Goal: Task Accomplishment & Management: Complete application form

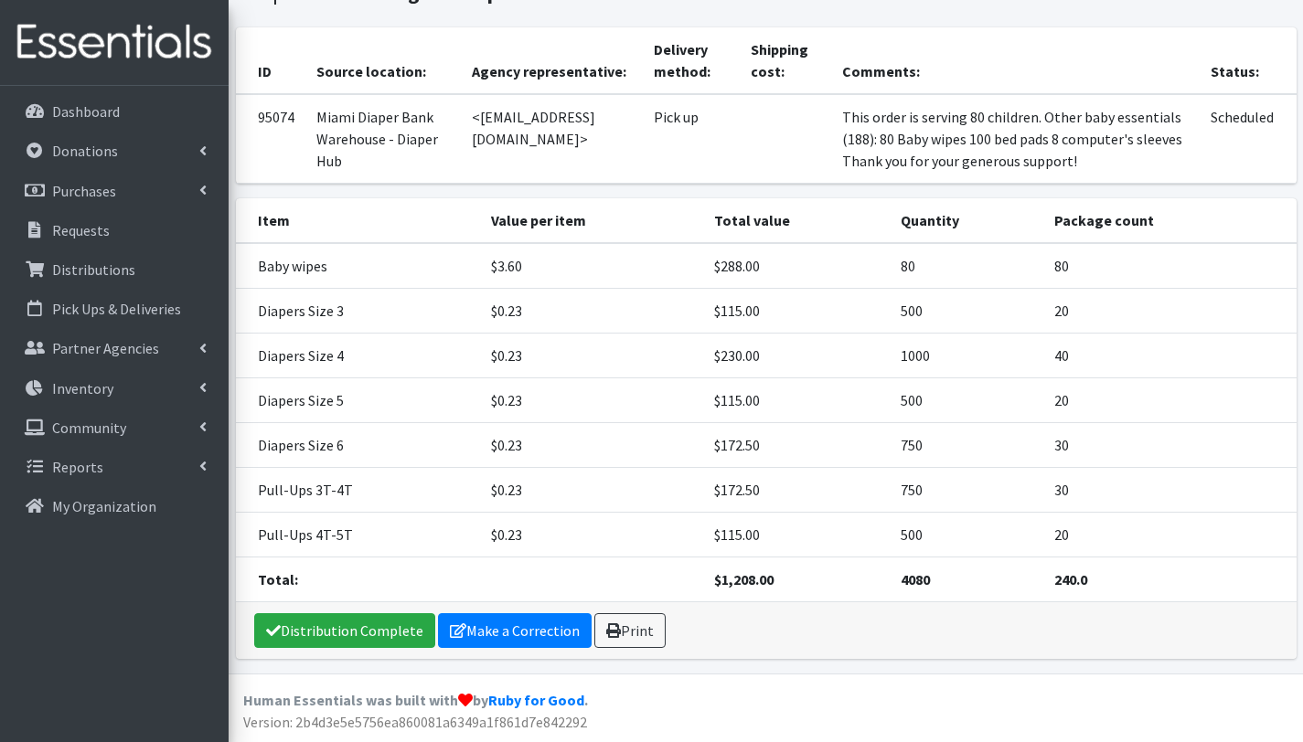
scroll to position [287, 0]
click at [97, 273] on p "Distributions" at bounding box center [93, 270] width 83 height 18
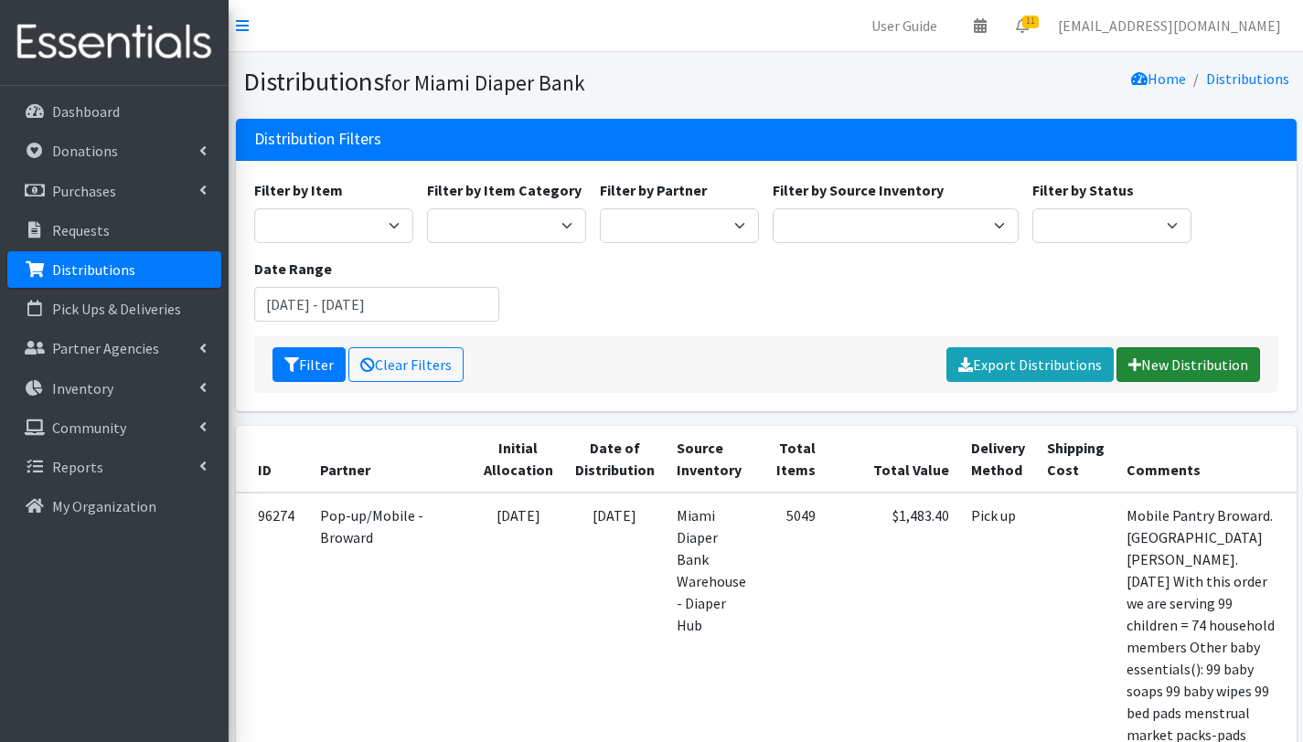
click at [1203, 357] on link "New Distribution" at bounding box center [1188, 364] width 144 height 35
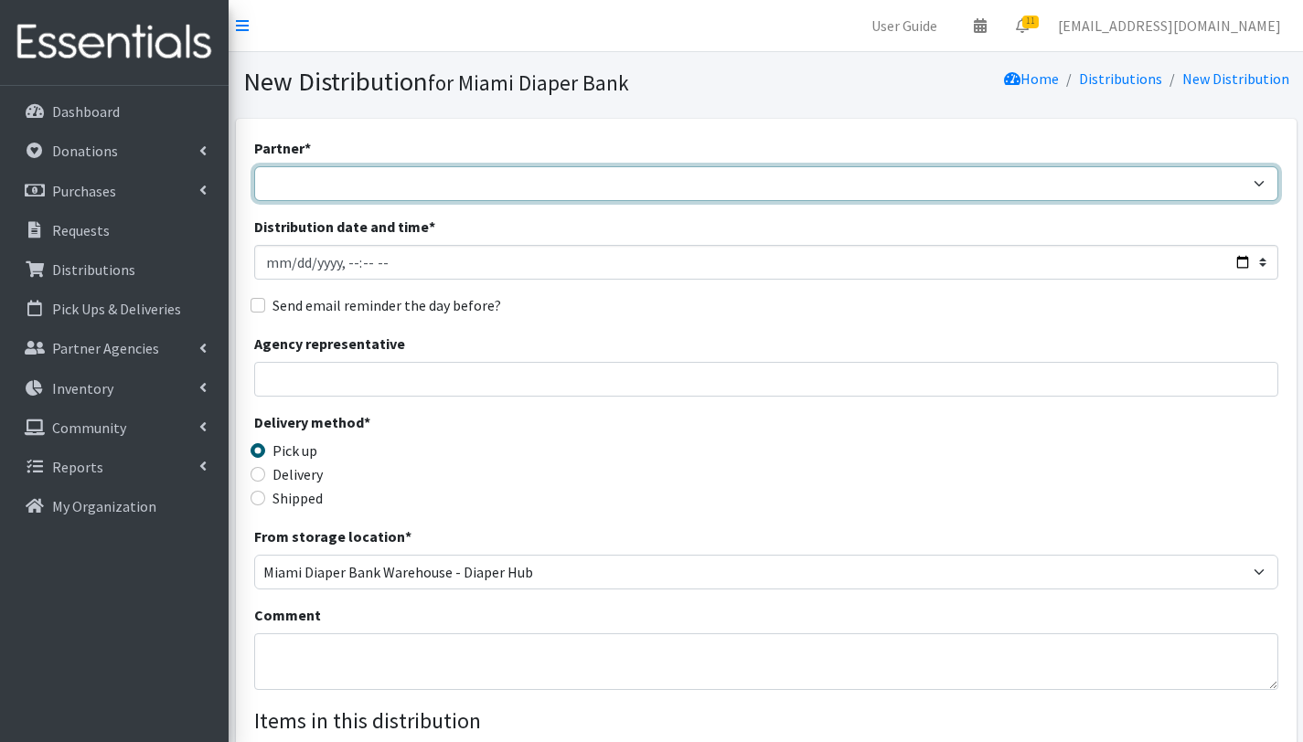
click at [379, 186] on select "305 Pink Pack A Safe Haven for Newborns Basic Needs [GEOGRAPHIC_DATA] [GEOGRAPH…" at bounding box center [766, 183] width 1024 height 35
select select "6808"
click at [254, 166] on select "305 Pink Pack A Safe Haven for Newborns Basic Needs [GEOGRAPHIC_DATA] [GEOGRAPH…" at bounding box center [766, 183] width 1024 height 35
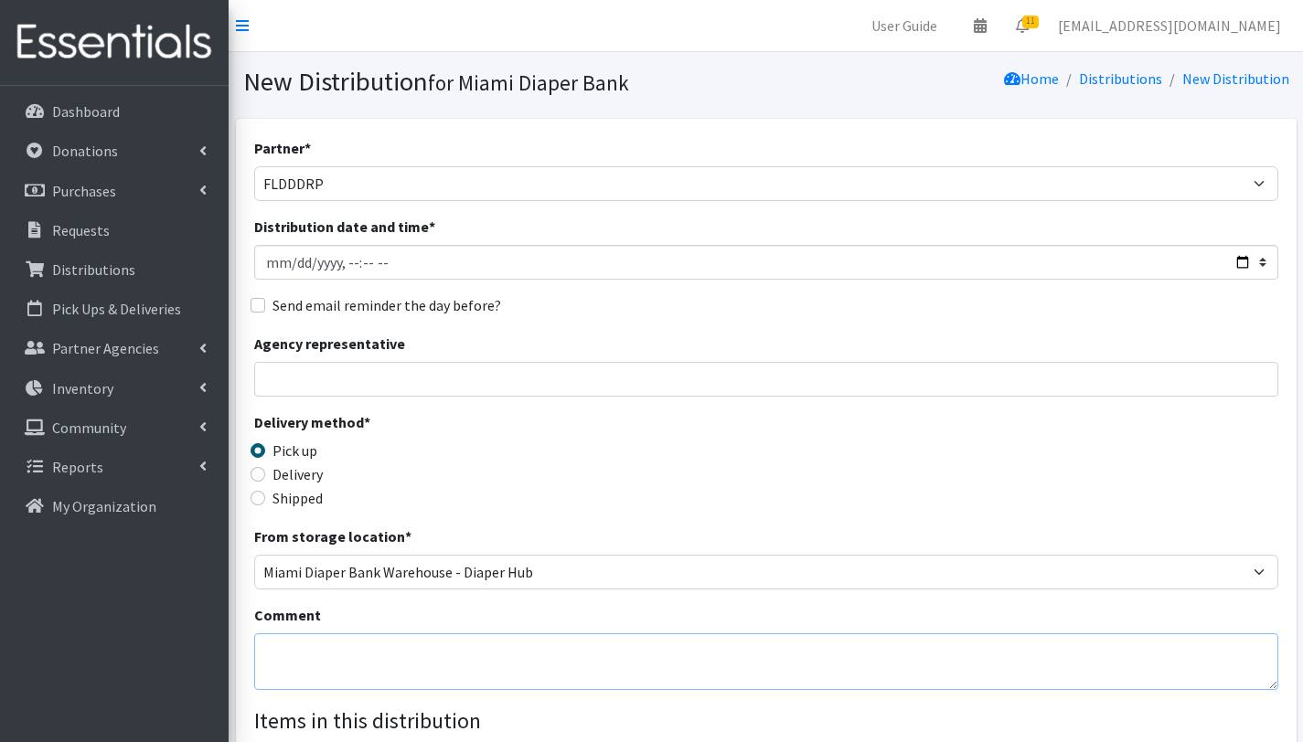
click at [347, 656] on textarea "Comment" at bounding box center [766, 662] width 1024 height 57
click at [671, 684] on textarea "FLDDDRP CENTRAL 2. [DATE] With this order we are serving 34 children = 25 house…" at bounding box center [766, 662] width 1024 height 57
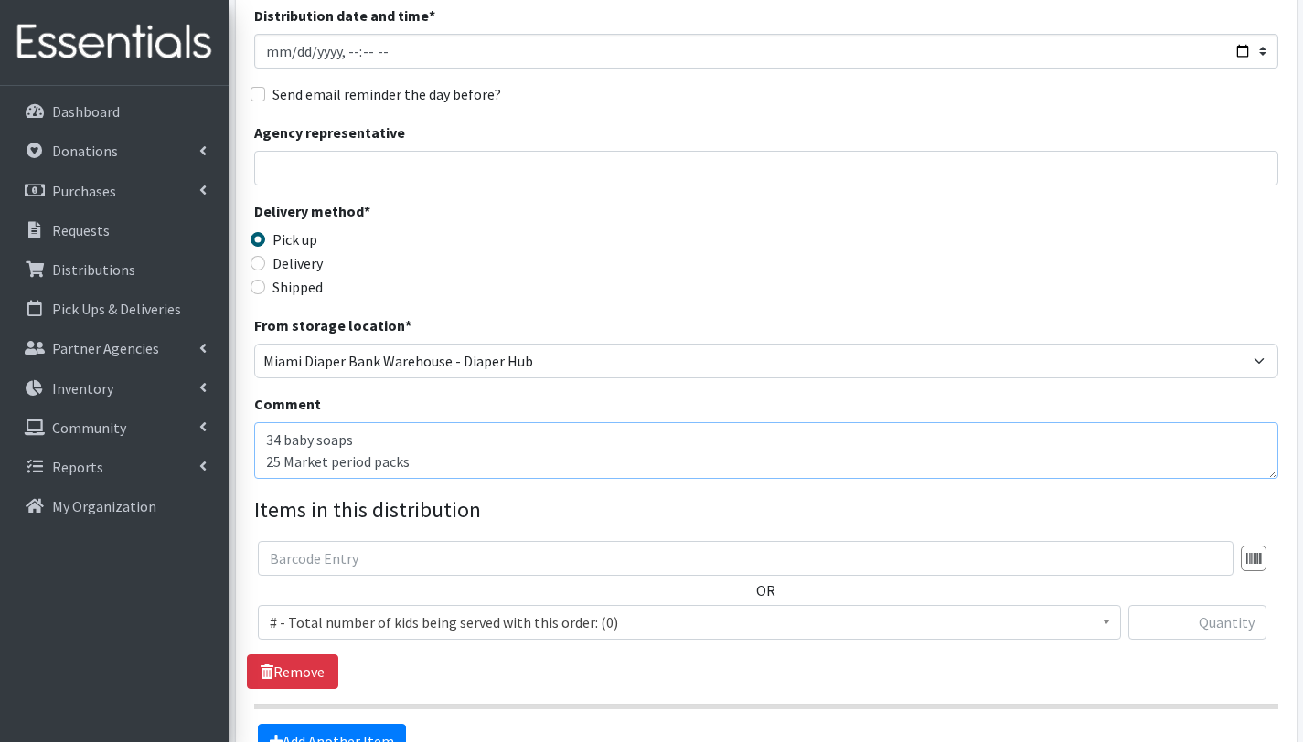
scroll to position [213, 0]
type textarea "FLDDDRP CENTRAL 2. [DATE] With this order we are serving 34 children = 25 house…"
click at [405, 567] on input "text" at bounding box center [746, 556] width 976 height 35
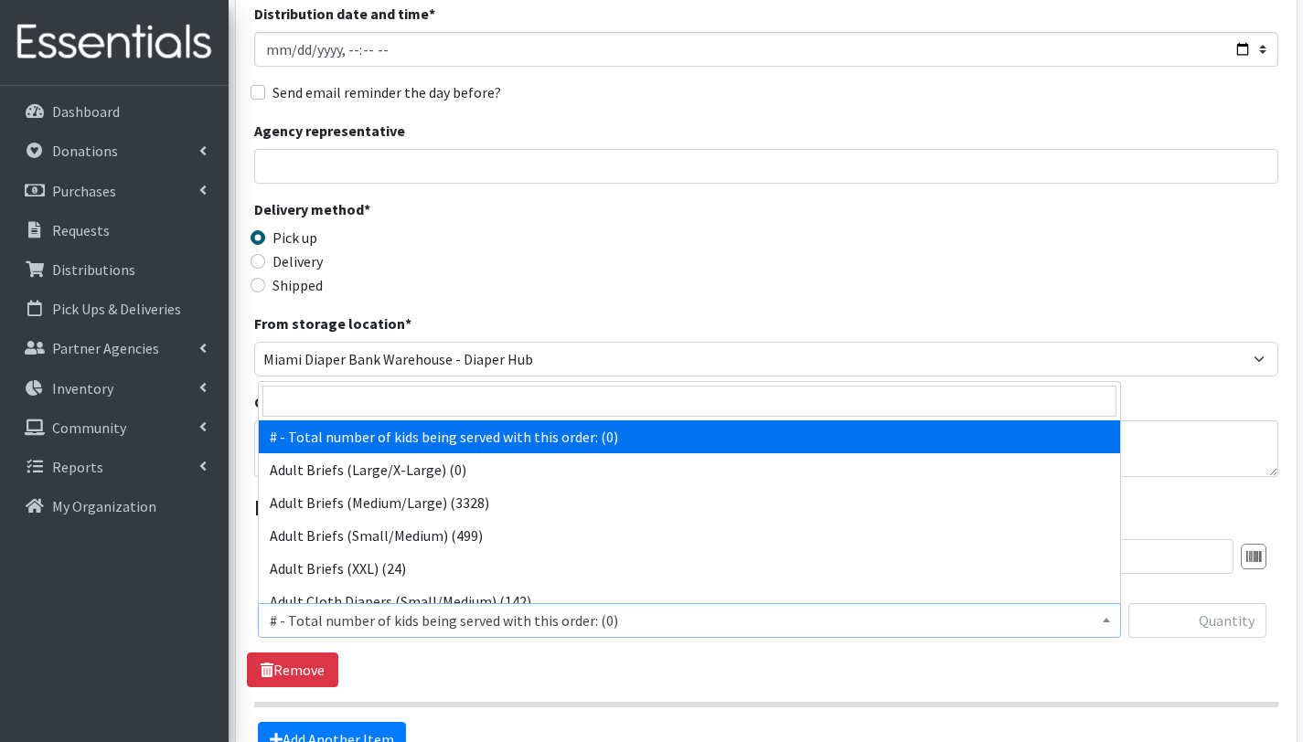
click at [346, 629] on span "# - Total number of kids being served with this order: (0)" at bounding box center [689, 621] width 839 height 26
click at [396, 395] on input "search" at bounding box center [689, 401] width 854 height 31
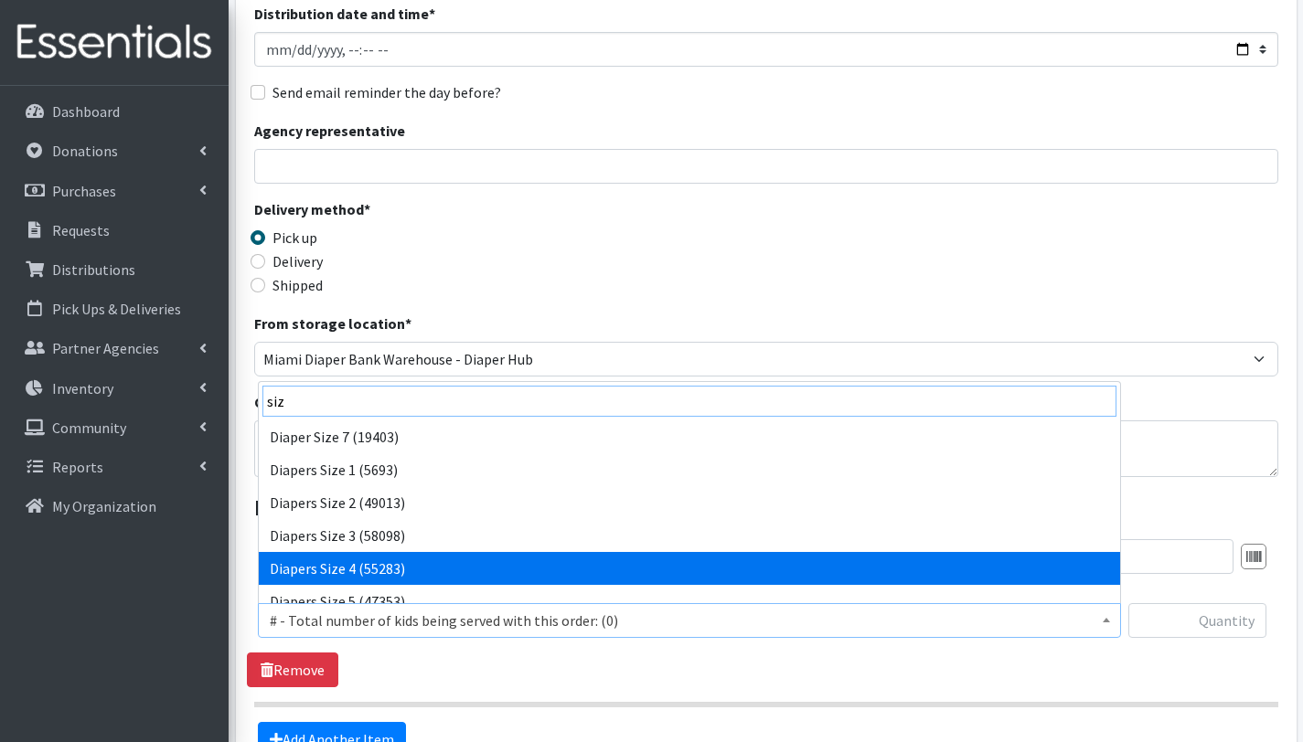
type input "siz"
select select "2661"
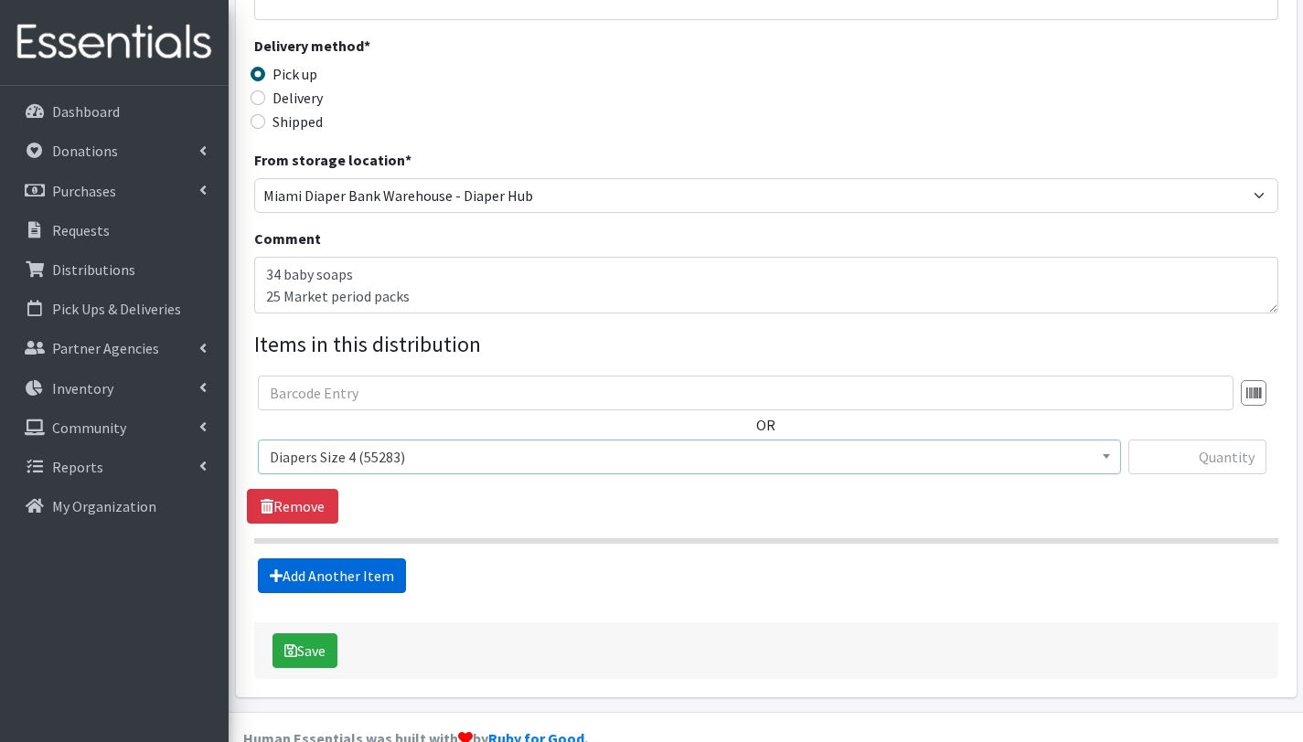
click at [379, 579] on link "Add Another Item" at bounding box center [332, 576] width 148 height 35
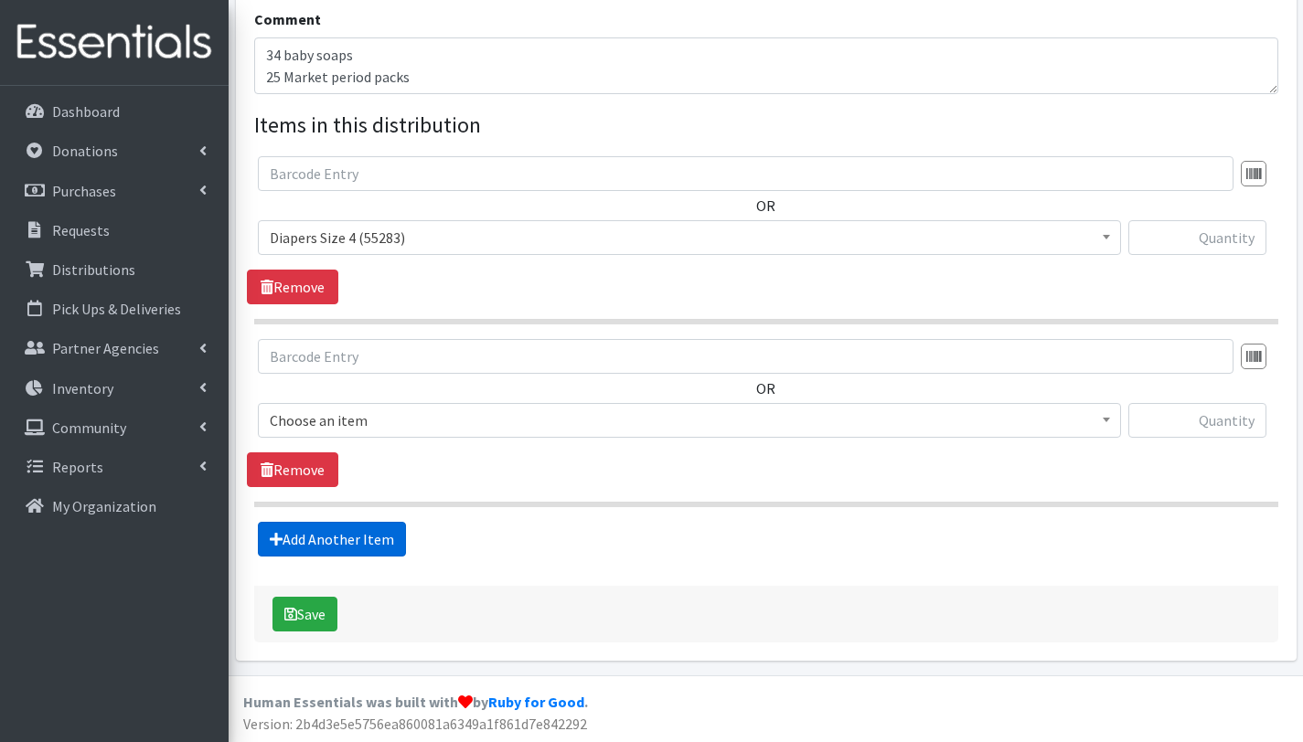
scroll to position [597, 0]
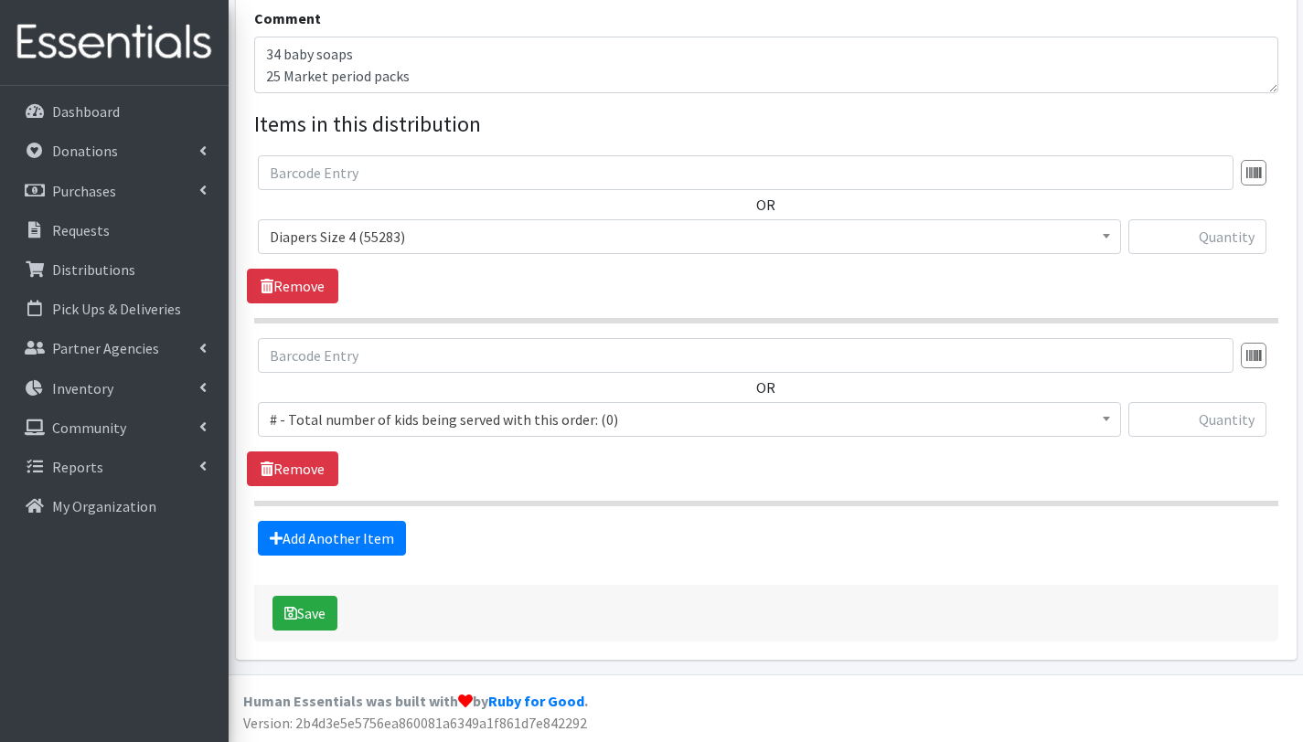
click at [392, 413] on span "# - Total number of kids being served with this order: (0)" at bounding box center [689, 420] width 839 height 26
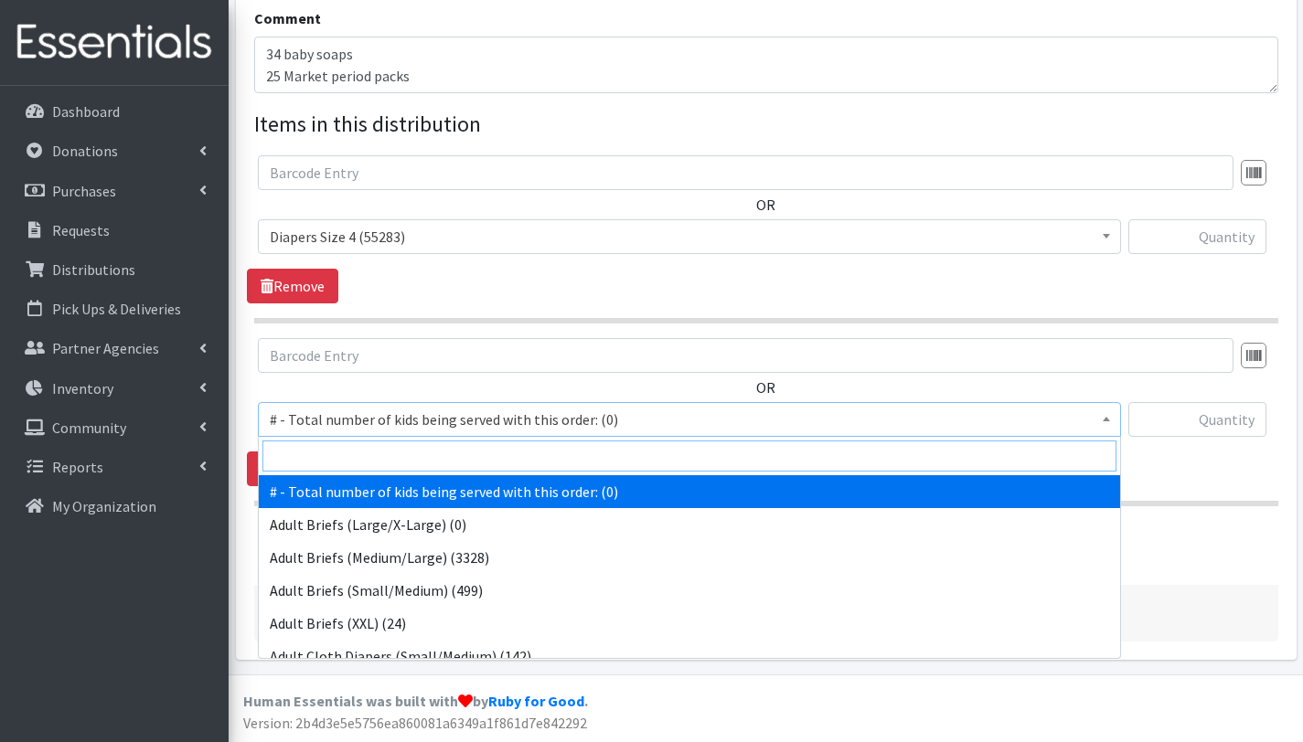
click at [386, 458] on input "search" at bounding box center [689, 456] width 854 height 31
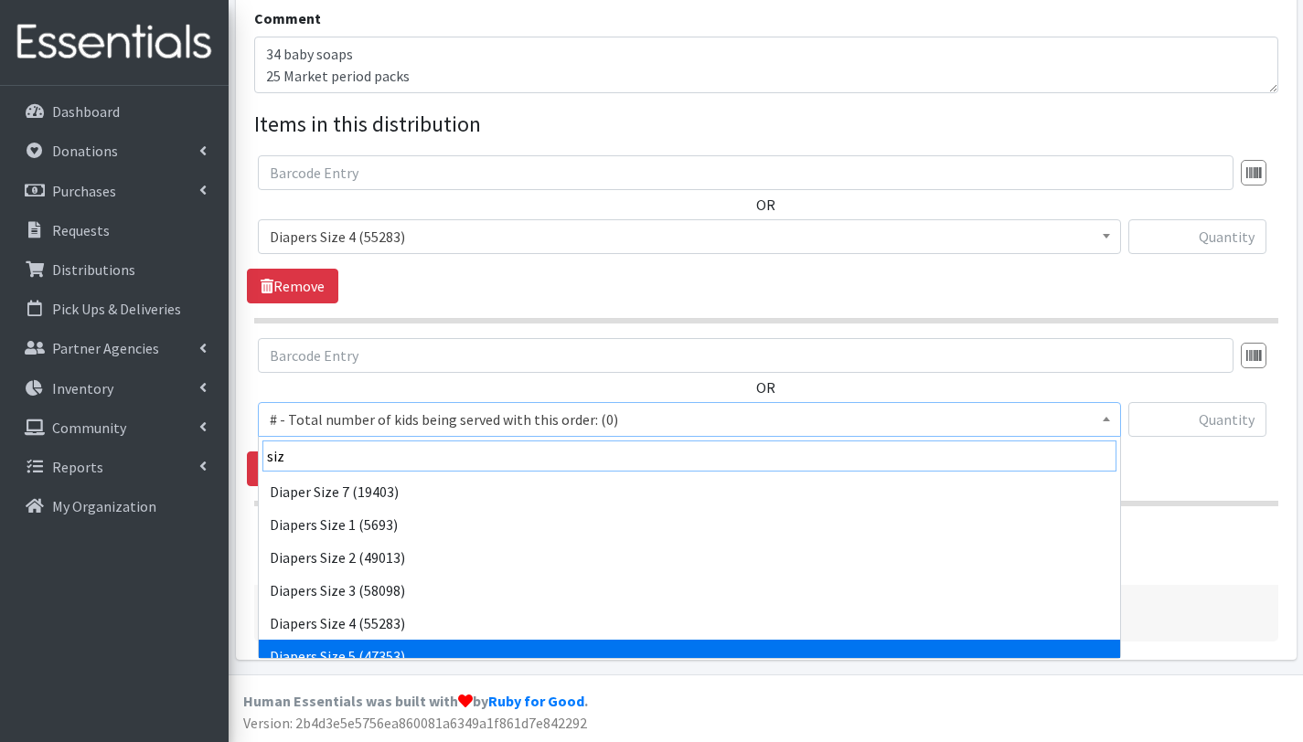
type input "siz"
select select "2652"
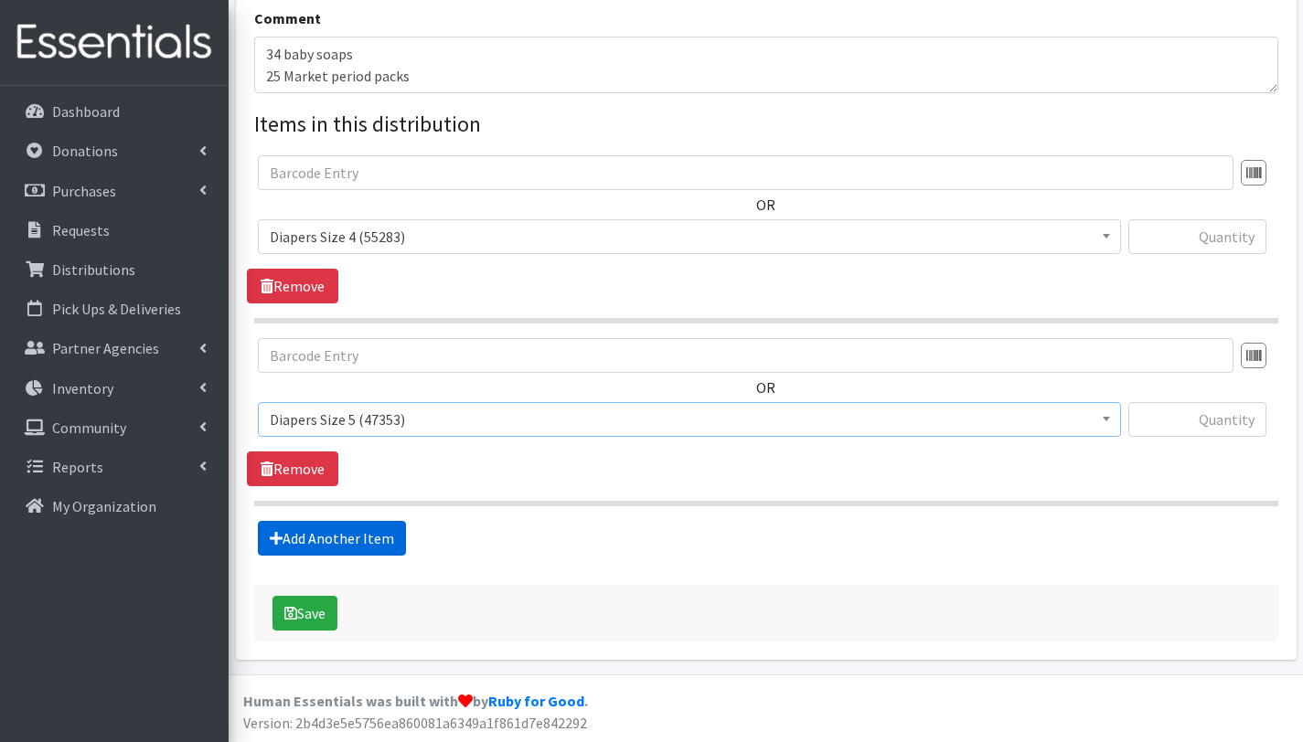
click at [386, 531] on link "Add Another Item" at bounding box center [332, 538] width 148 height 35
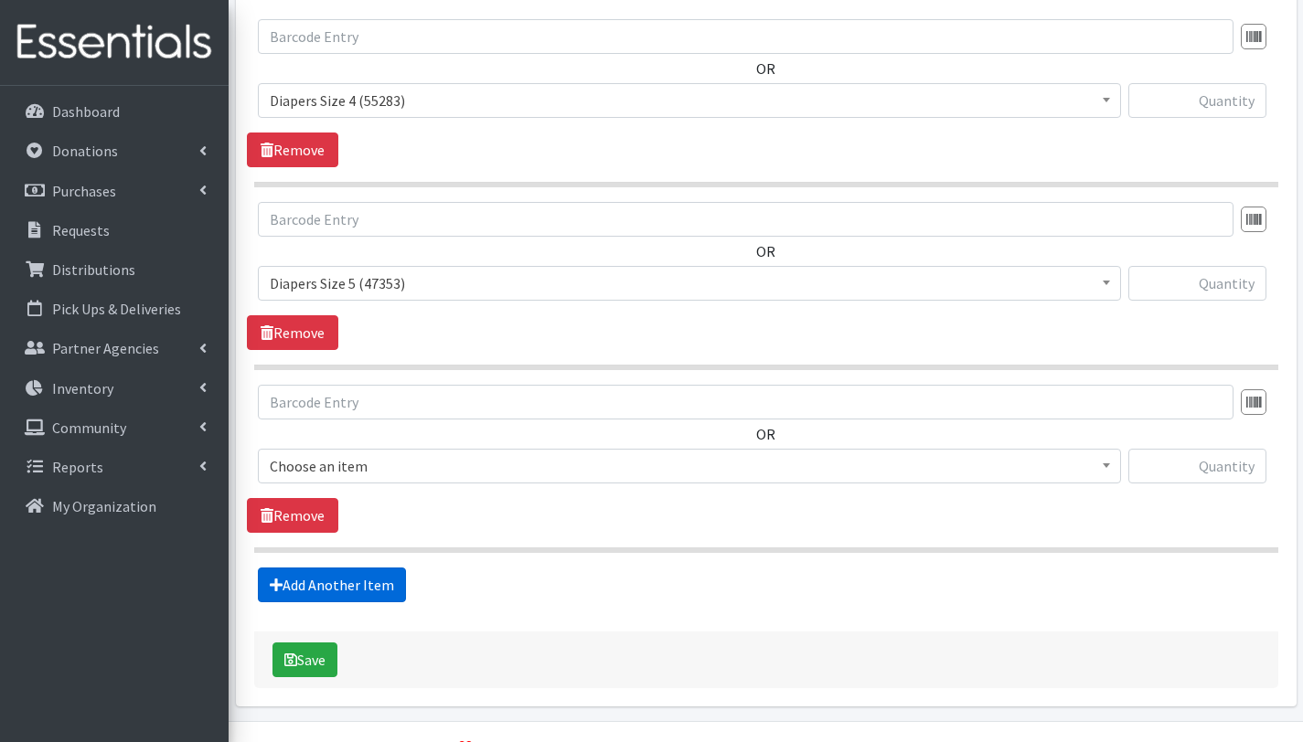
scroll to position [780, 0]
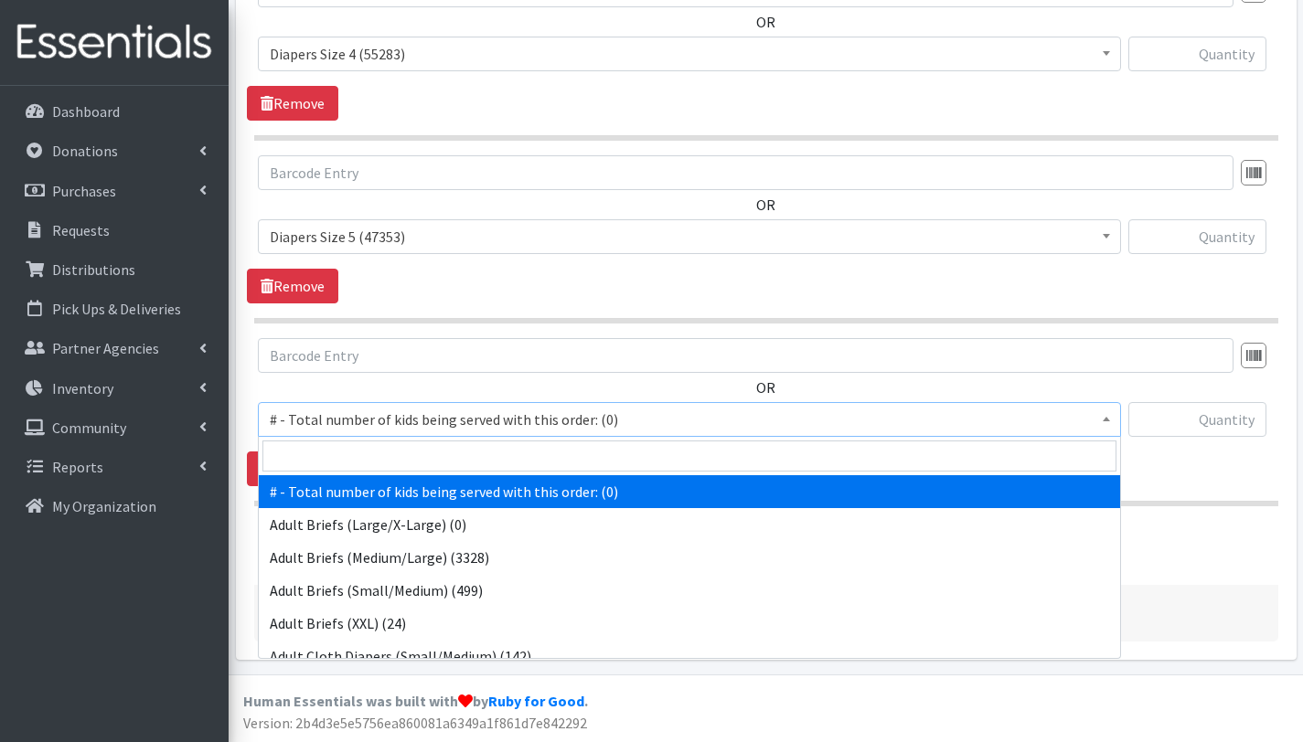
click at [383, 414] on span "# - Total number of kids being served with this order: (0)" at bounding box center [689, 420] width 839 height 26
click at [376, 450] on input "search" at bounding box center [689, 456] width 854 height 31
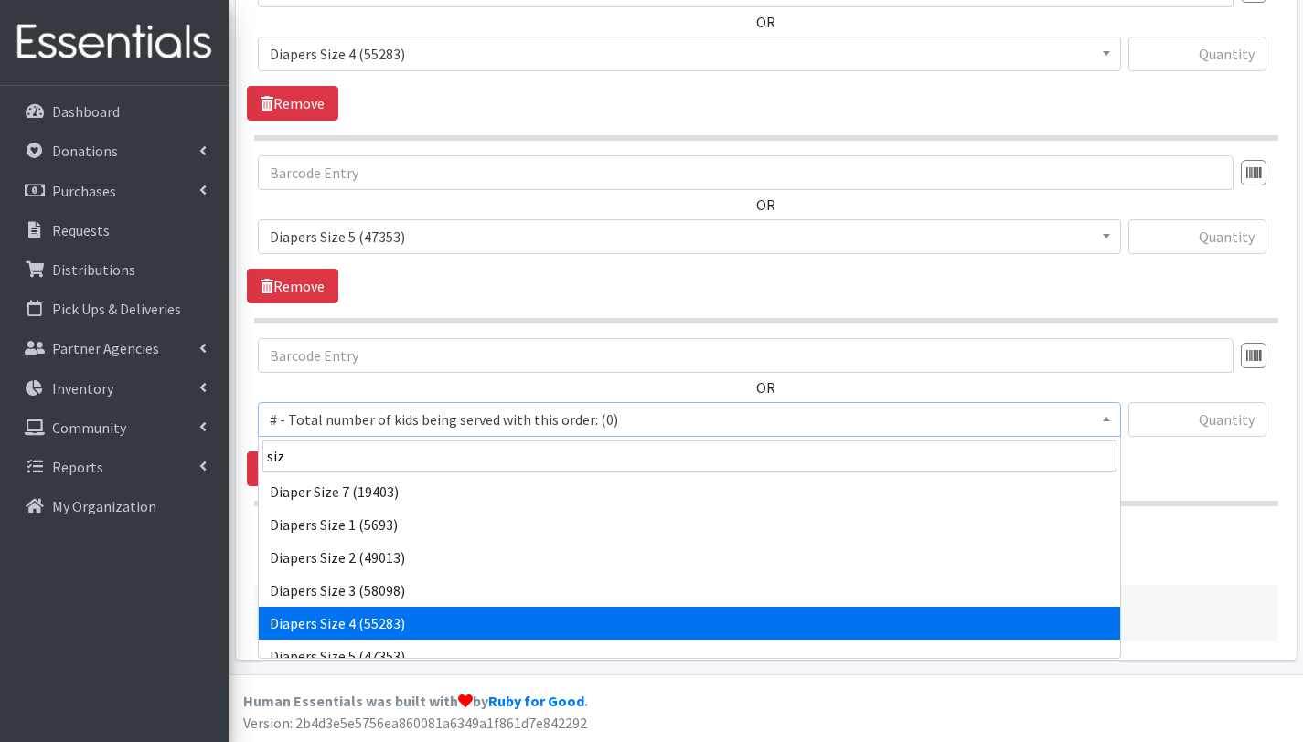
scroll to position [80, 0]
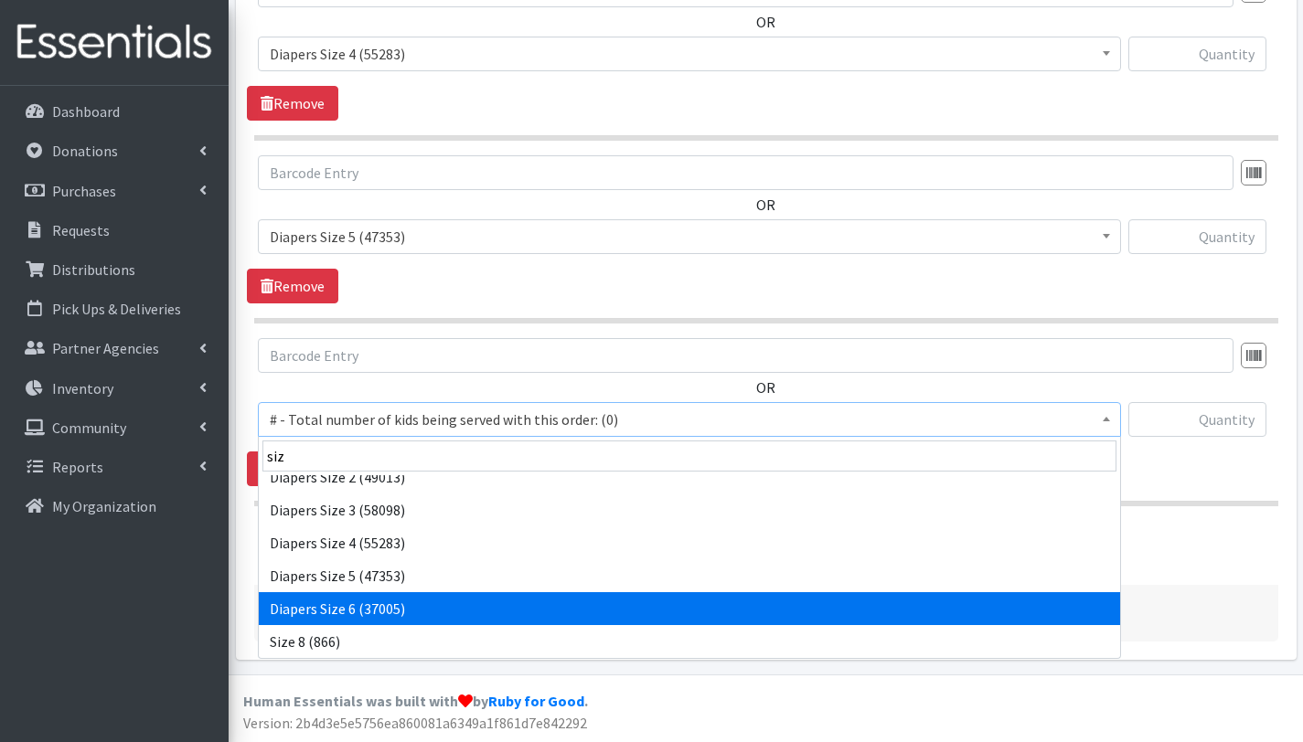
type input "siz"
select select "2674"
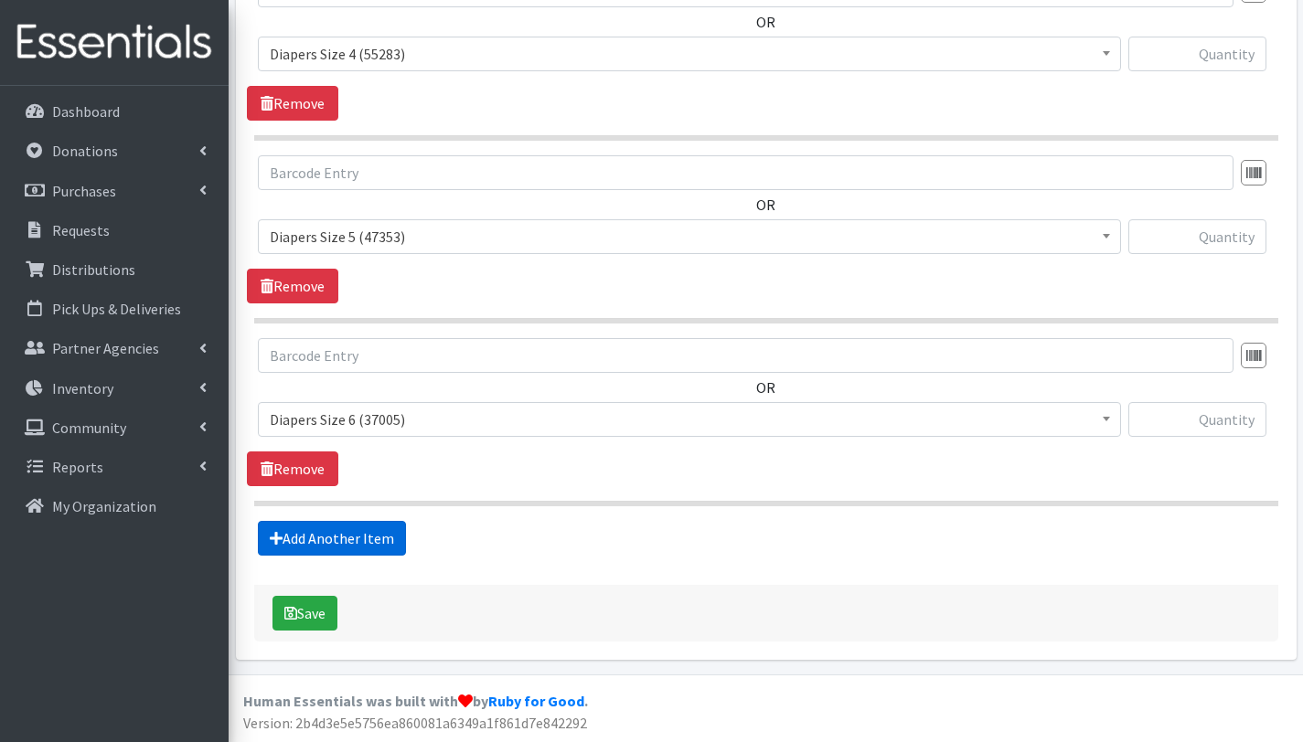
click at [357, 546] on link "Add Another Item" at bounding box center [332, 538] width 148 height 35
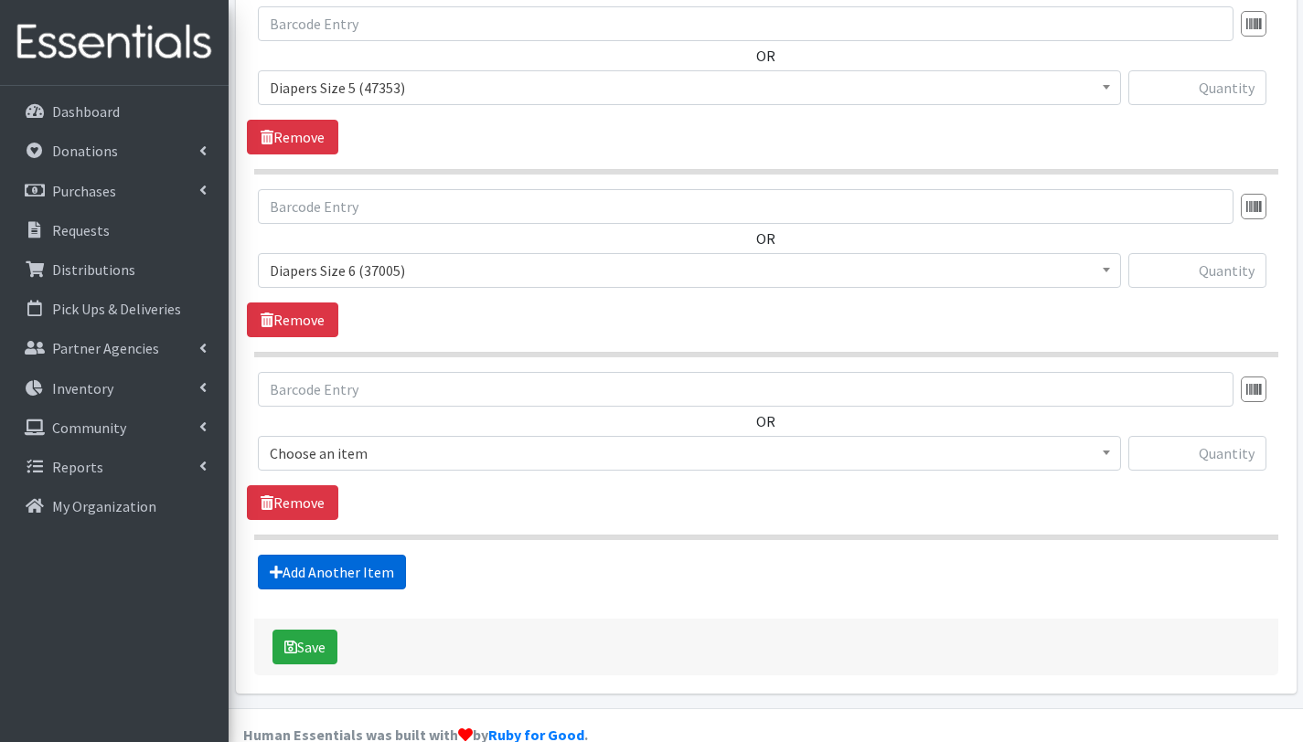
scroll to position [963, 0]
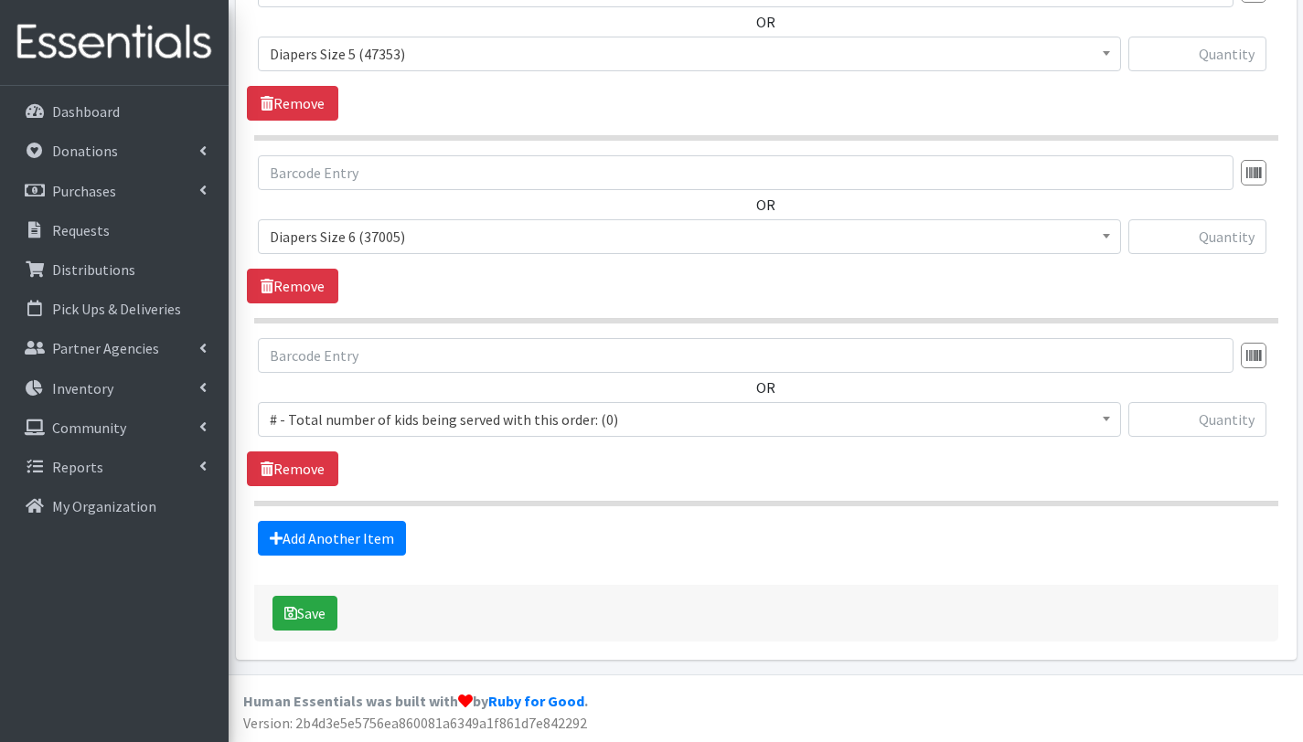
click at [390, 412] on span "# - Total number of kids being served with this order: (0)" at bounding box center [689, 420] width 839 height 26
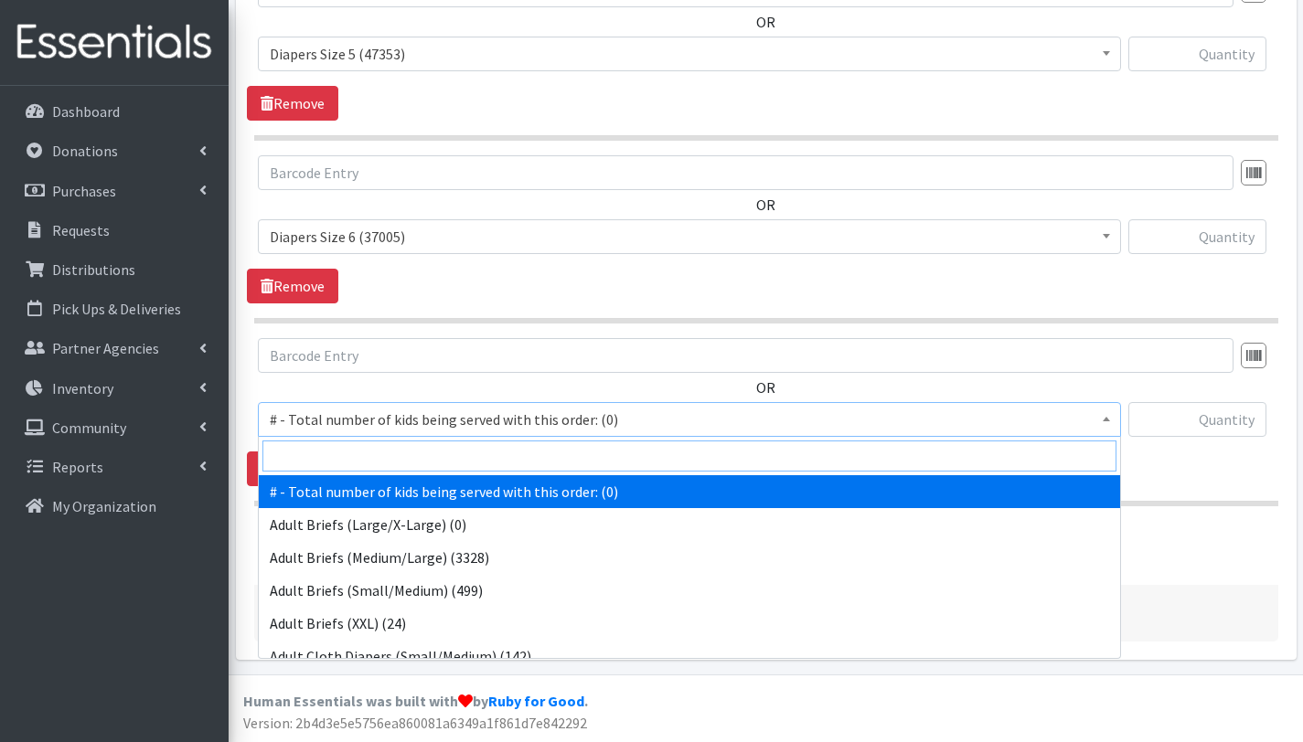
click at [392, 453] on input "search" at bounding box center [689, 456] width 854 height 31
type input "siz"
select select "12644"
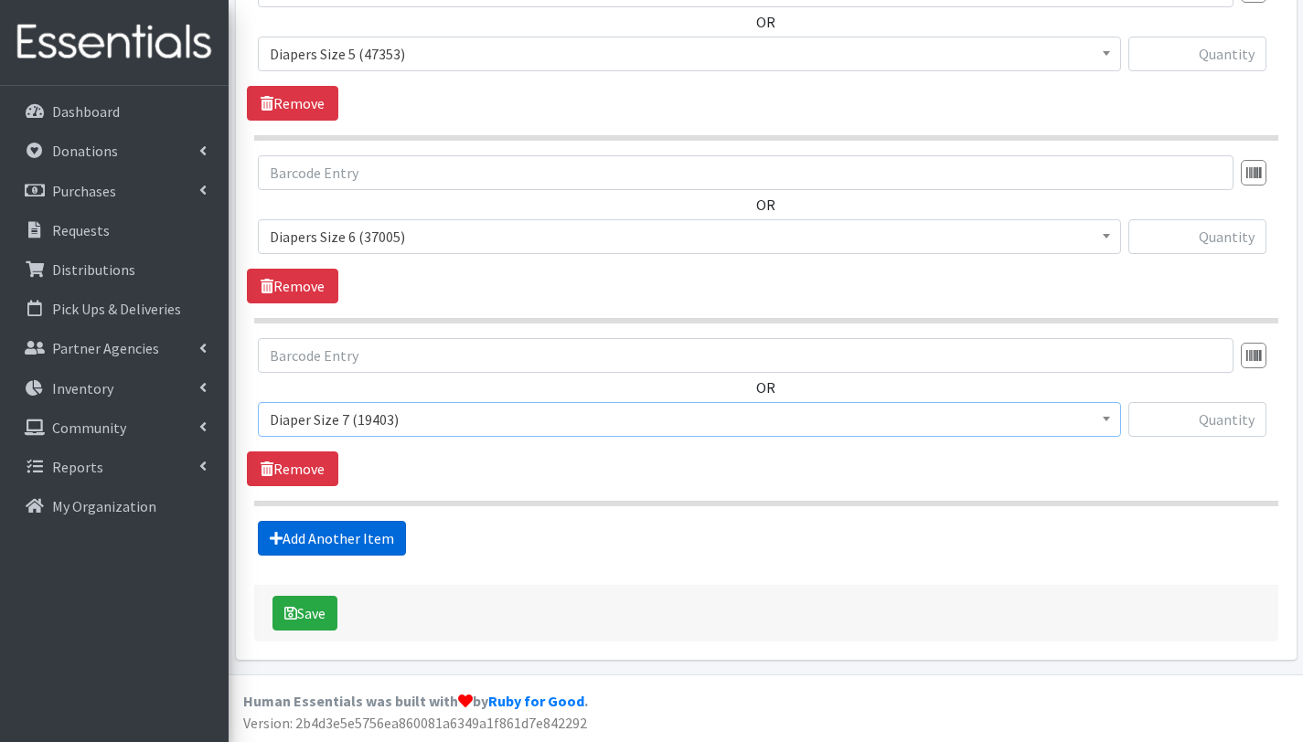
click at [360, 538] on link "Add Another Item" at bounding box center [332, 538] width 148 height 35
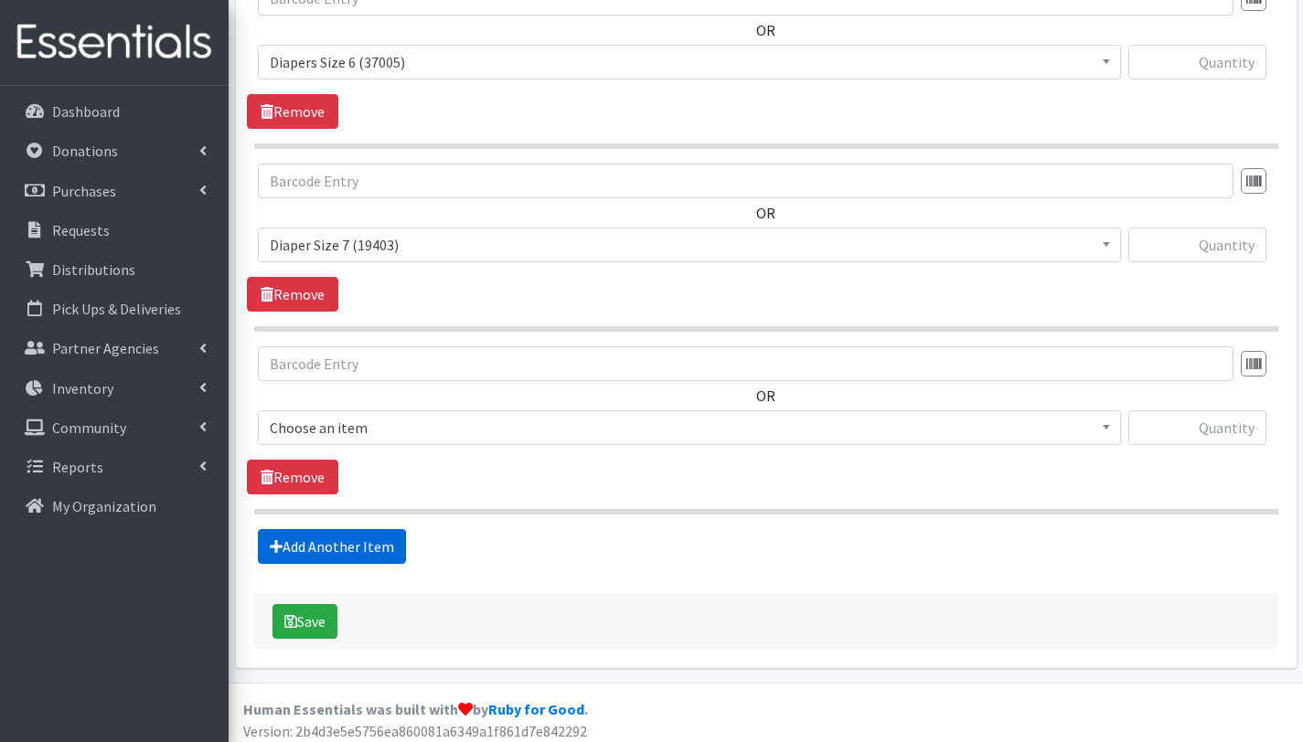
scroll to position [1146, 0]
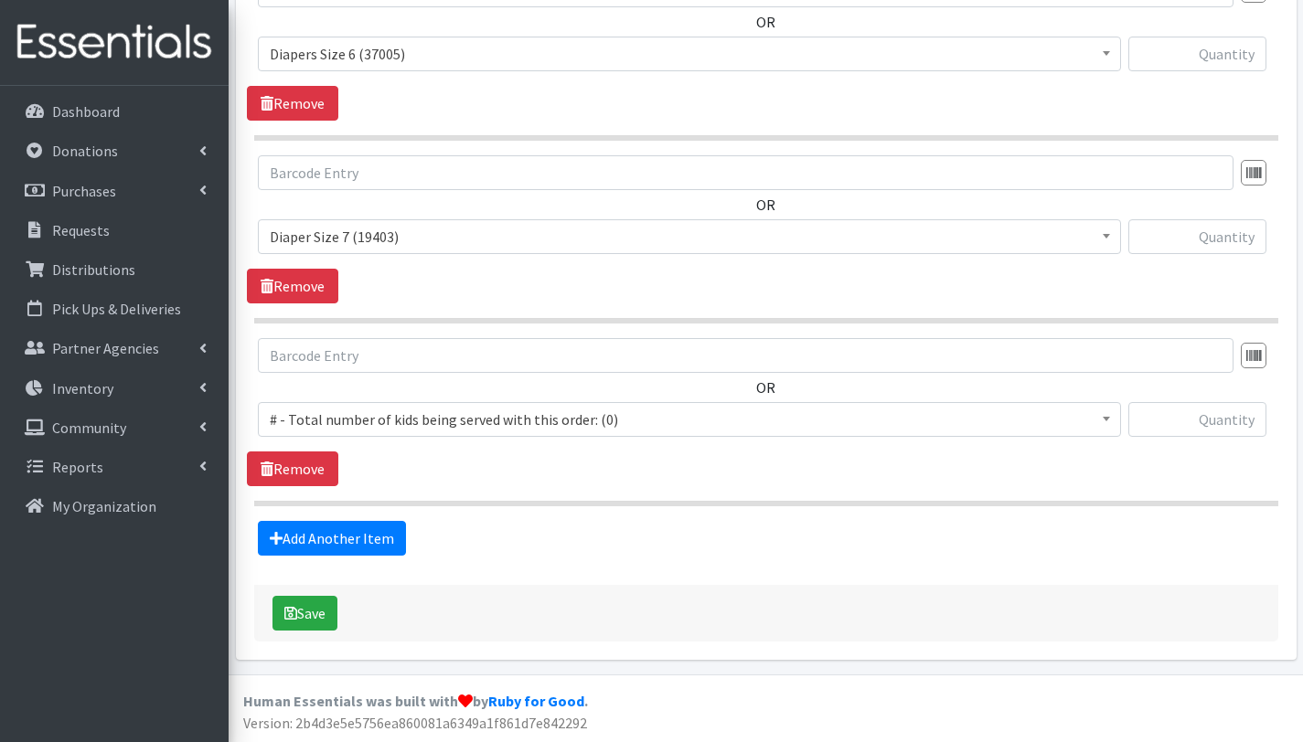
click at [358, 413] on span "# - Total number of kids being served with this order: (0)" at bounding box center [689, 420] width 839 height 26
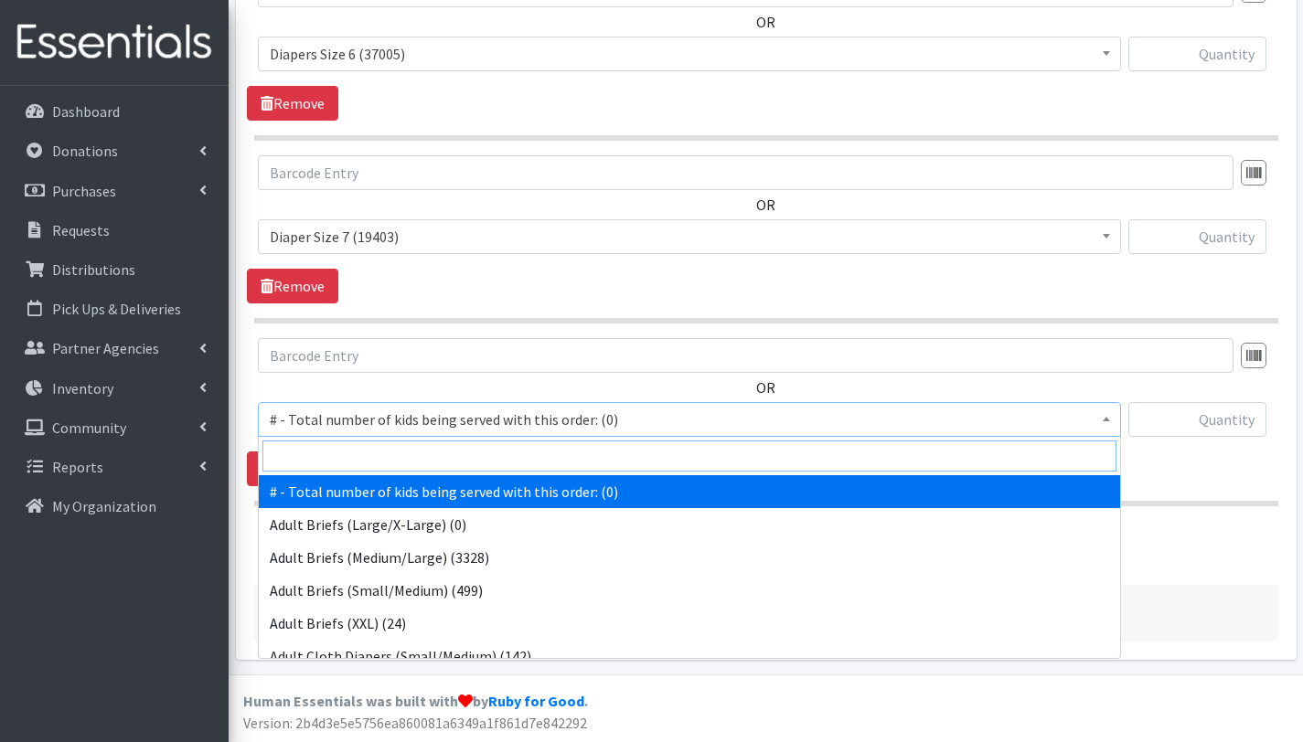
click at [363, 455] on input "search" at bounding box center [689, 456] width 854 height 31
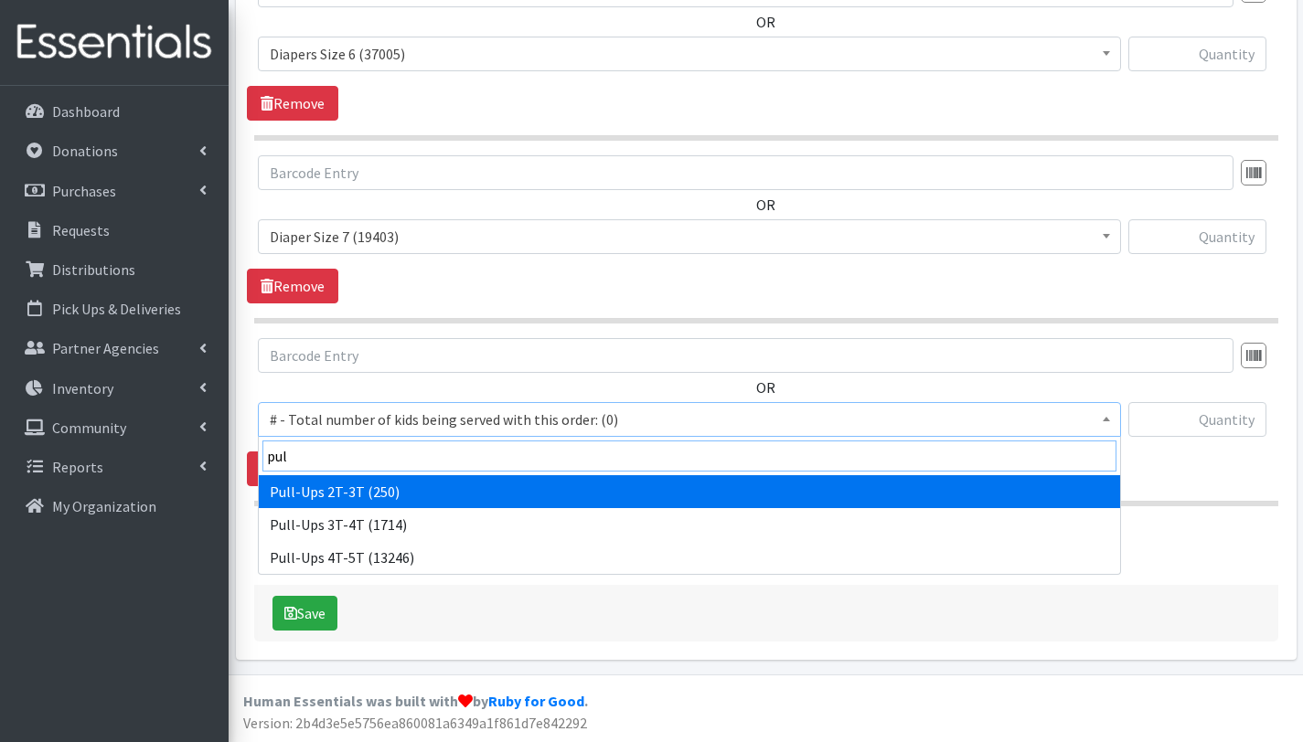
type input "pul"
select select "2644"
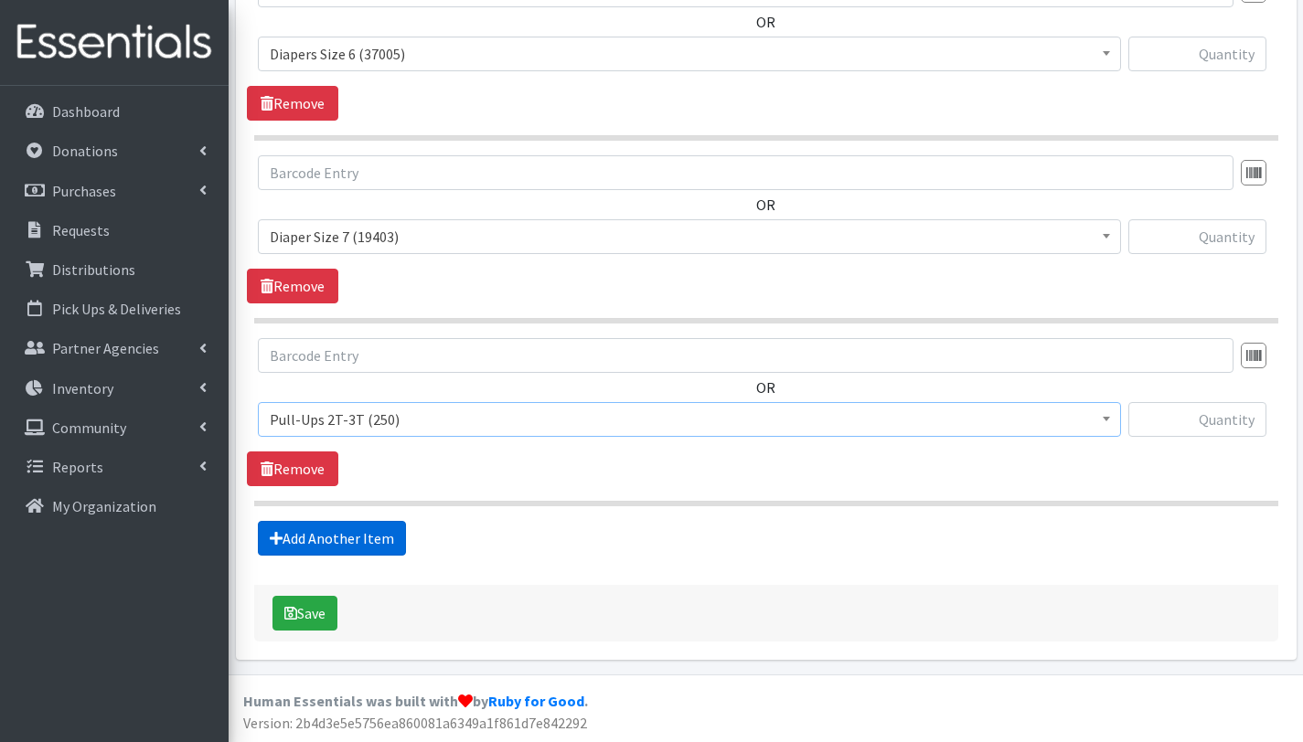
click at [368, 540] on link "Add Another Item" at bounding box center [332, 538] width 148 height 35
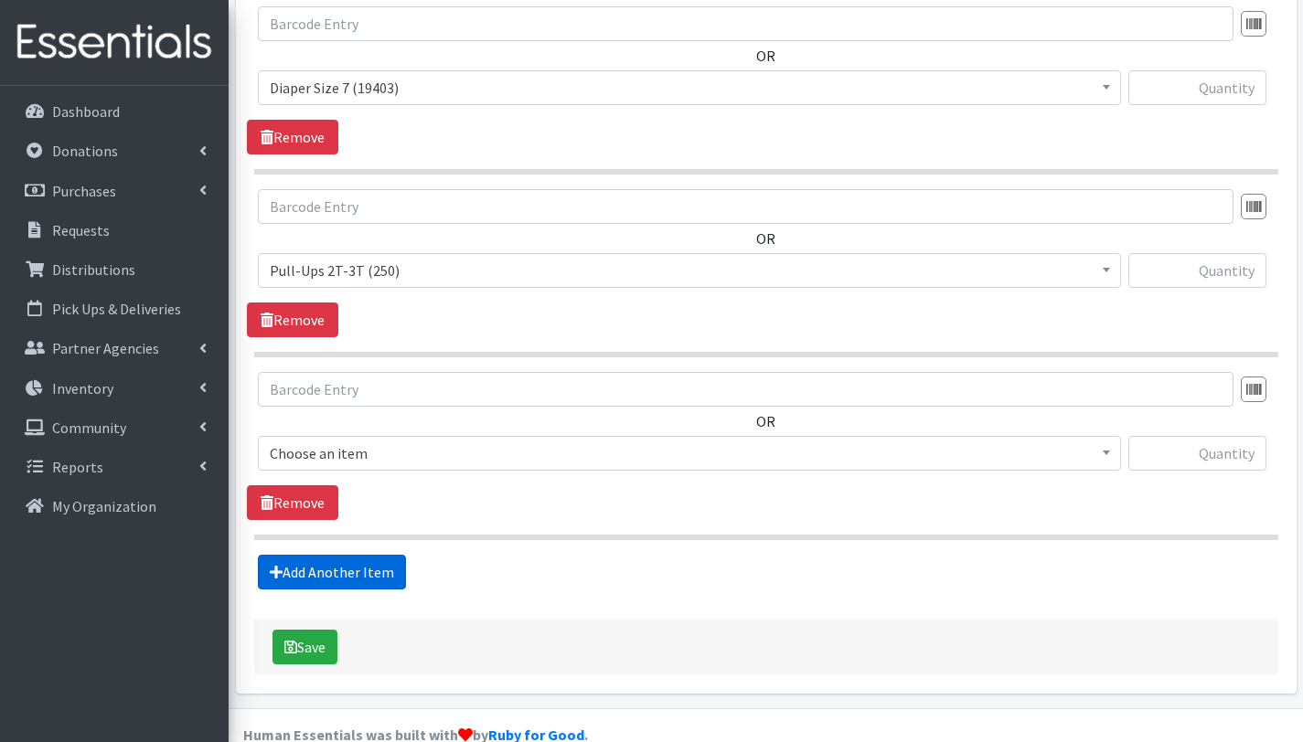
scroll to position [1328, 0]
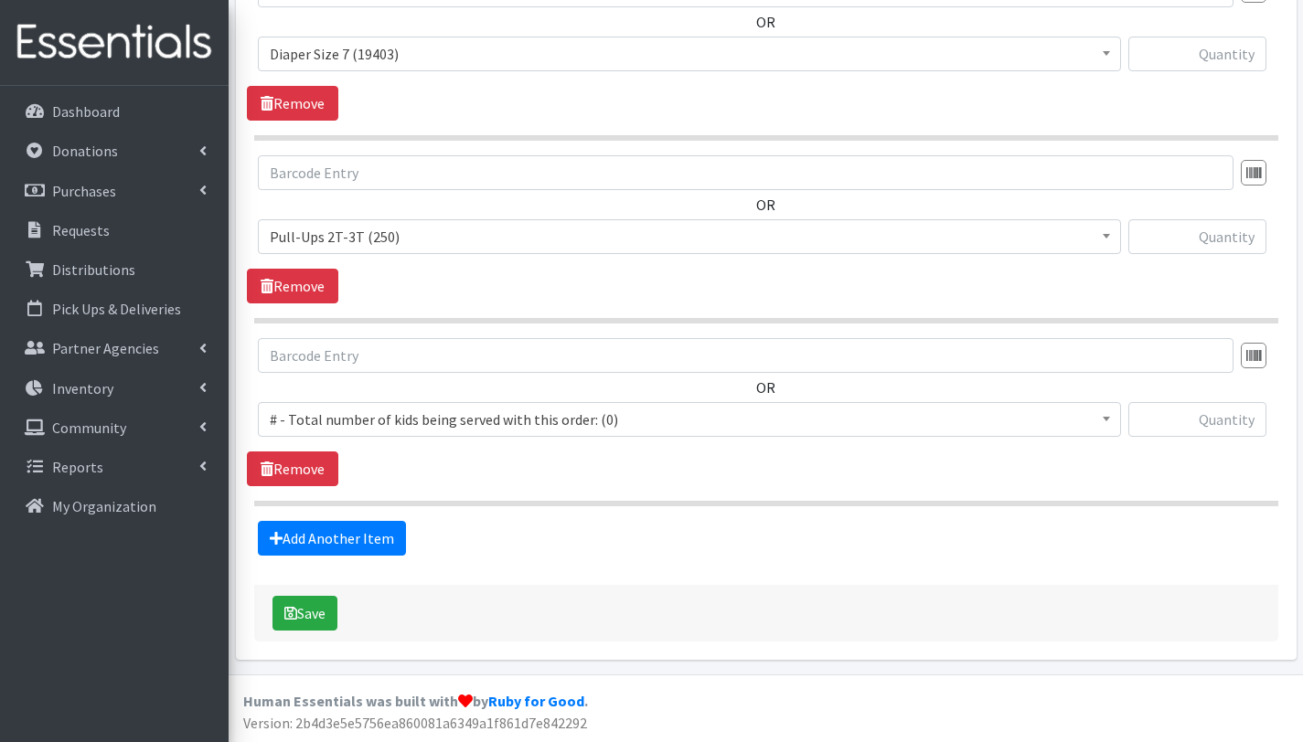
click at [369, 411] on span "# - Total number of kids being served with this order: (0)" at bounding box center [689, 420] width 839 height 26
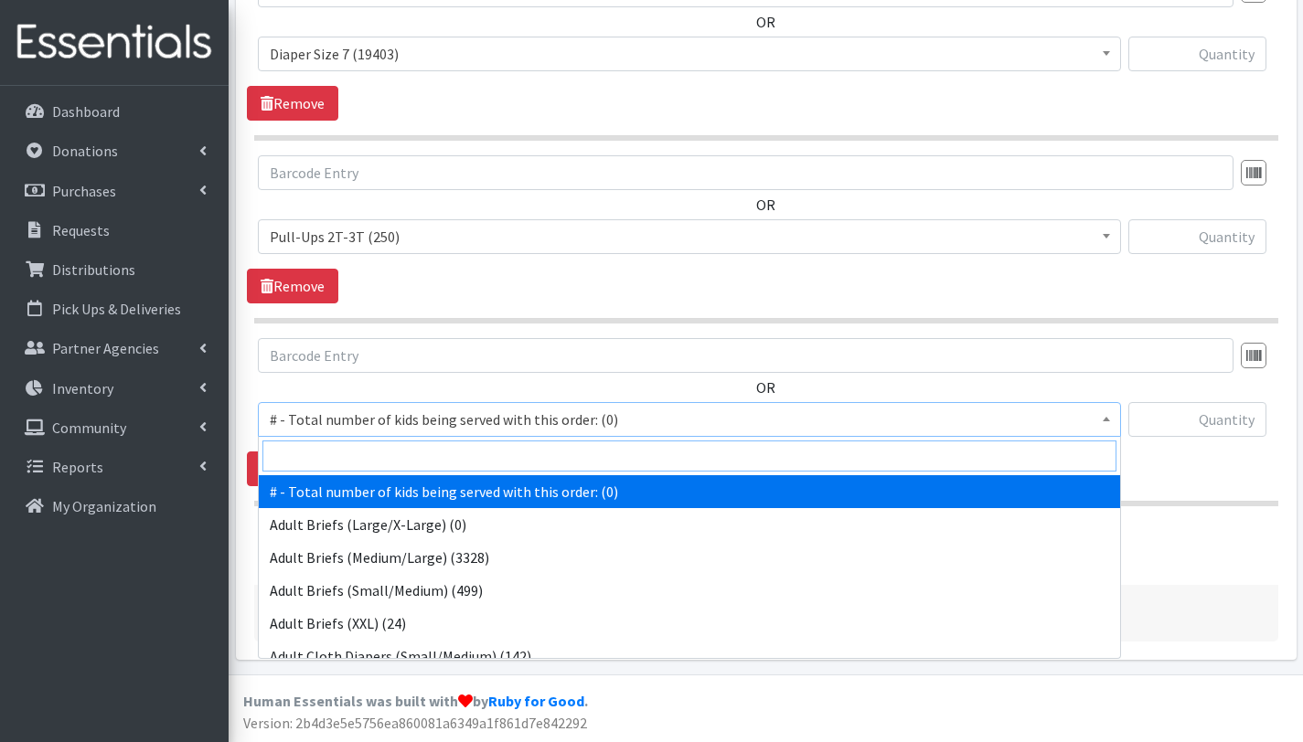
click at [361, 451] on input "search" at bounding box center [689, 456] width 854 height 31
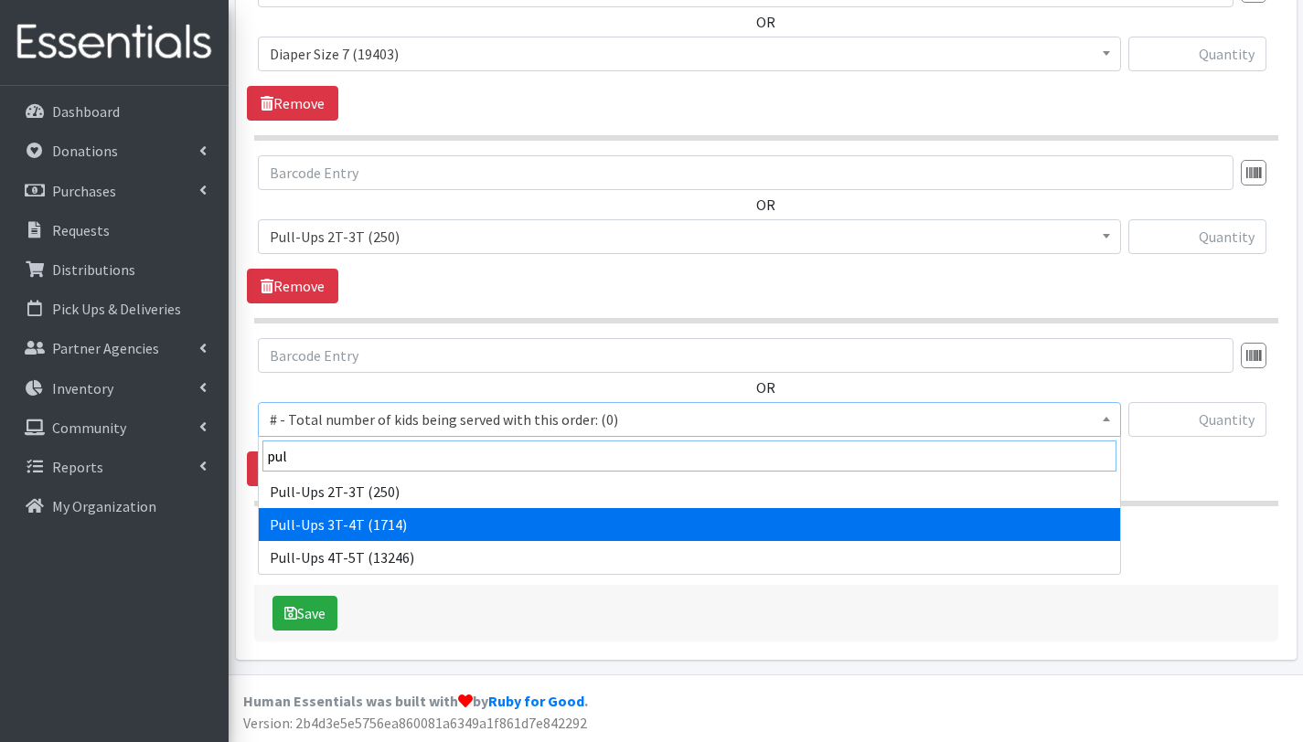
type input "pul"
select select "2679"
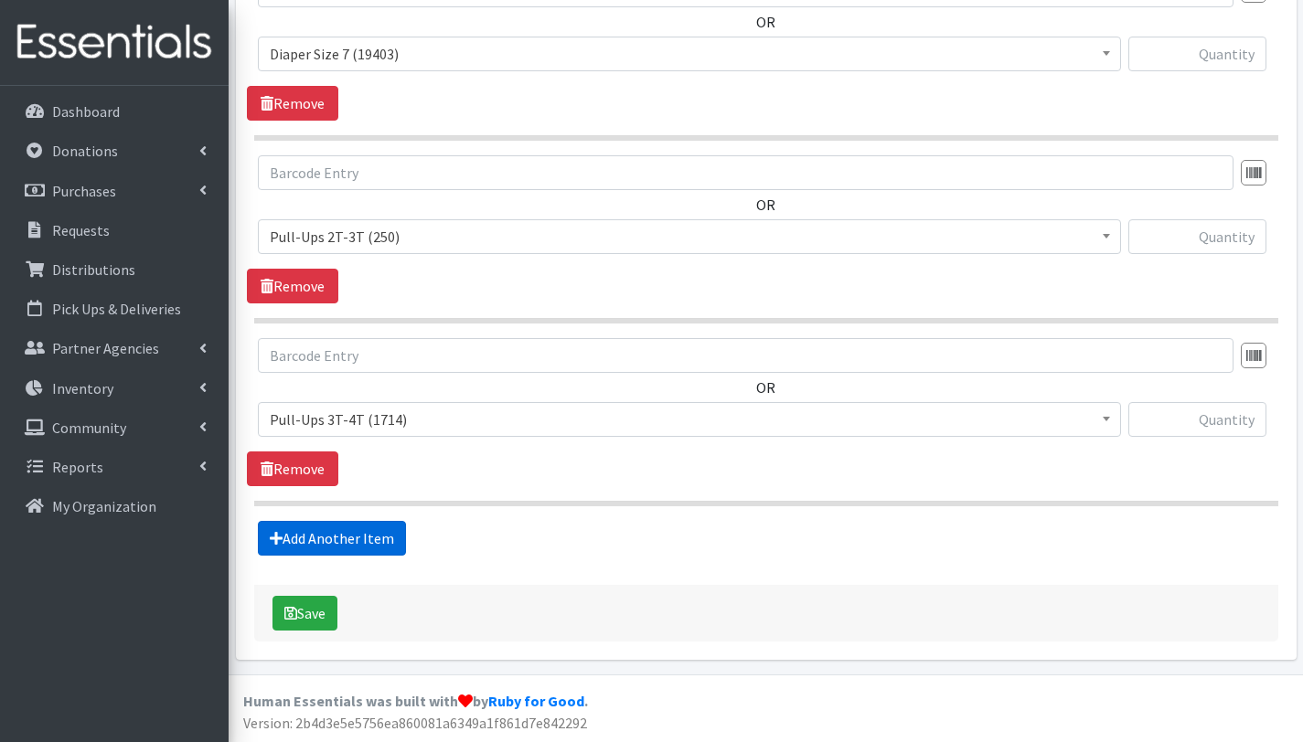
click at [369, 531] on link "Add Another Item" at bounding box center [332, 538] width 148 height 35
click at [372, 421] on span "# - Total number of kids being served with this order: (0)" at bounding box center [689, 420] width 839 height 26
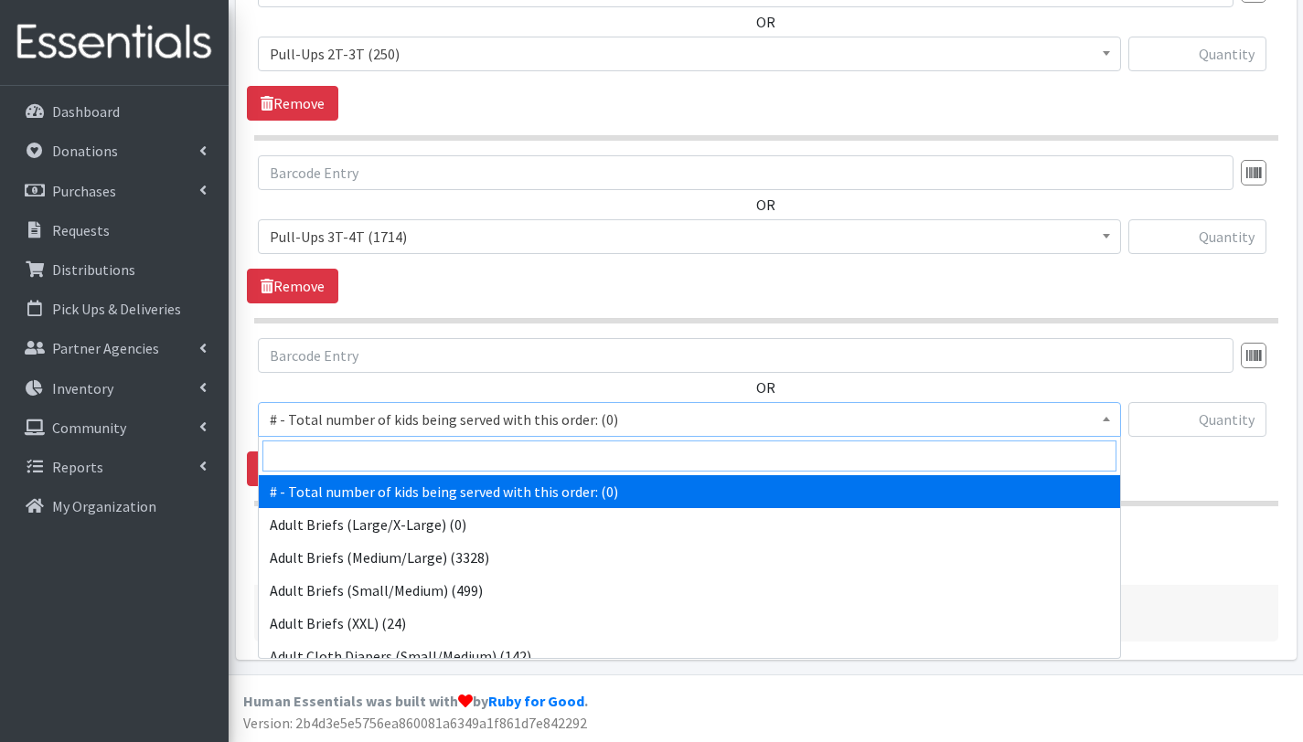
click at [377, 462] on input "search" at bounding box center [689, 456] width 854 height 31
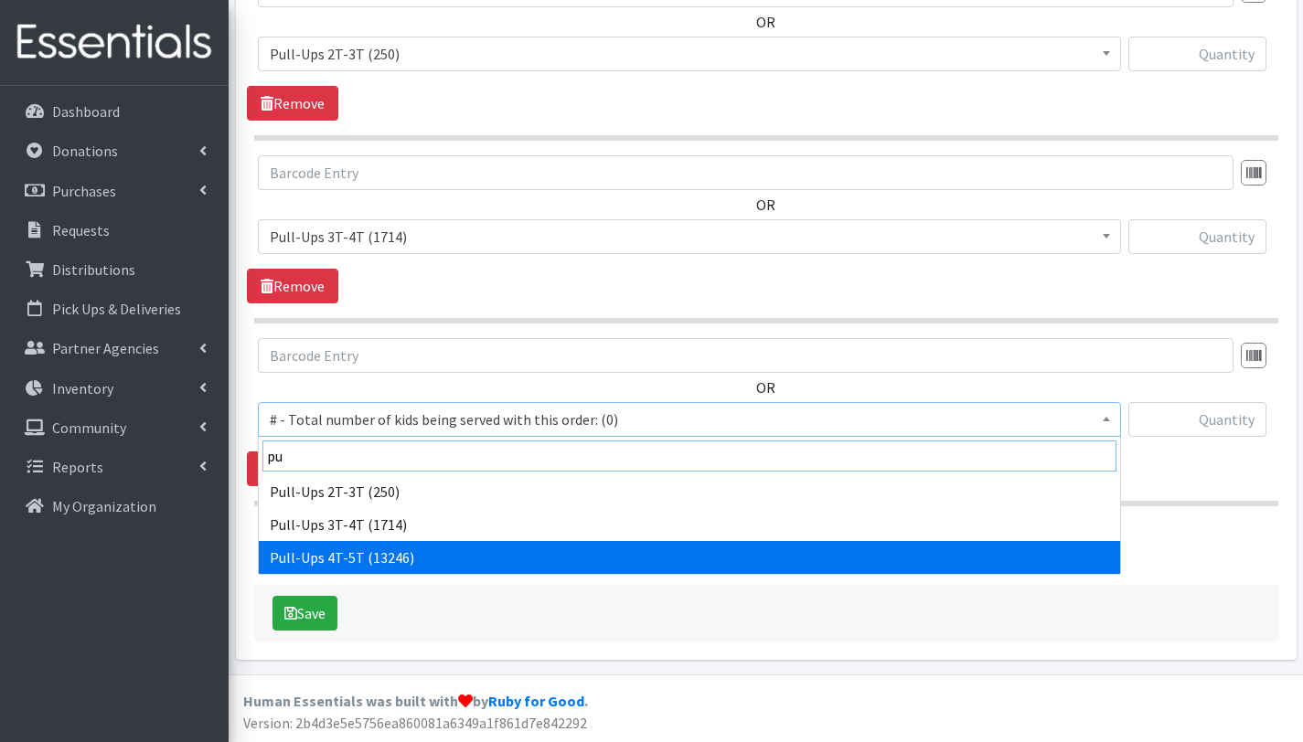
type input "pu"
select select "2680"
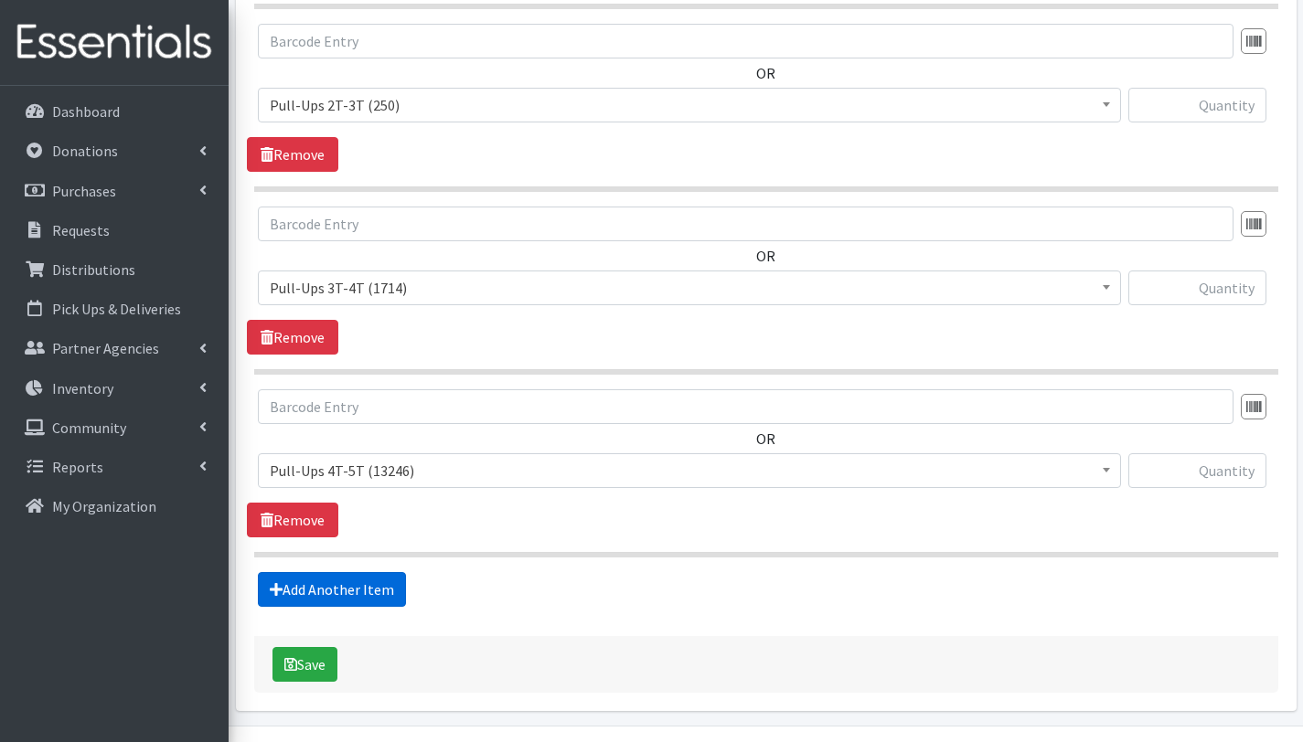
click at [383, 583] on link "Add Another Item" at bounding box center [332, 589] width 148 height 35
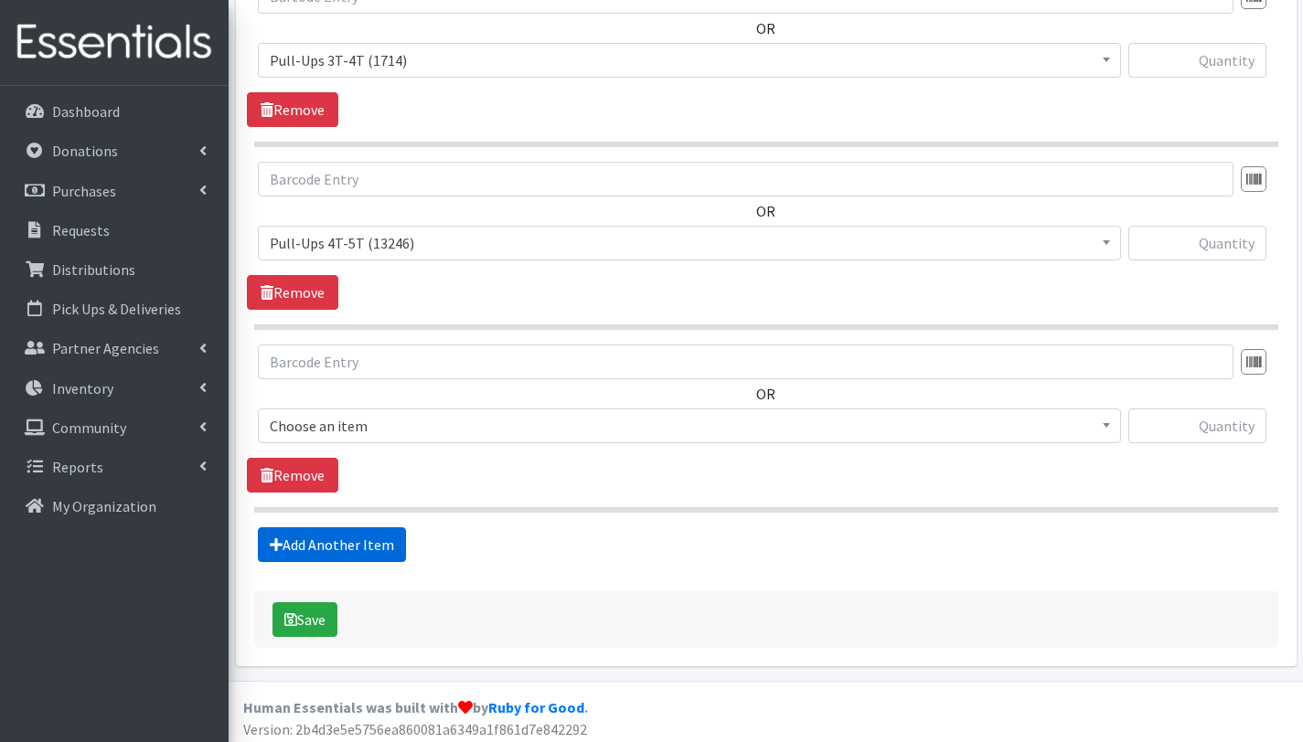
scroll to position [1694, 0]
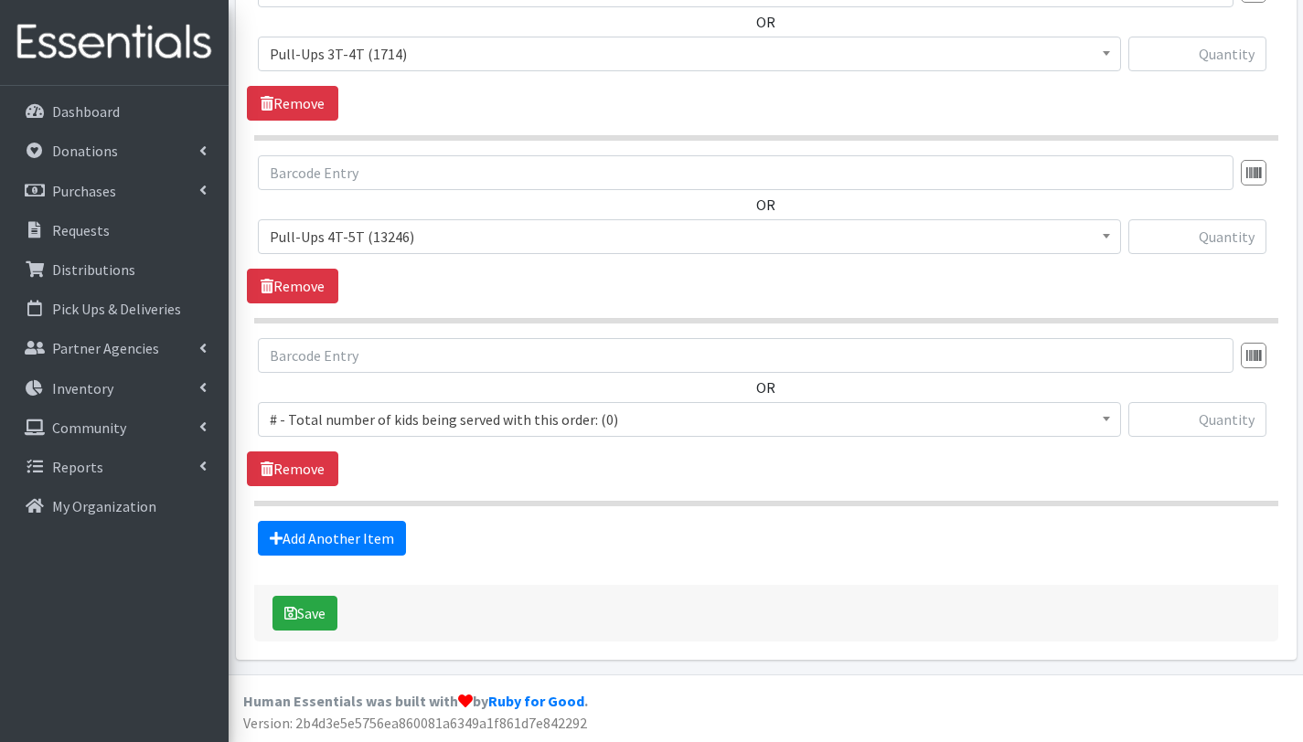
click at [453, 425] on span "# - Total number of kids being served with this order: (0)" at bounding box center [689, 420] width 839 height 26
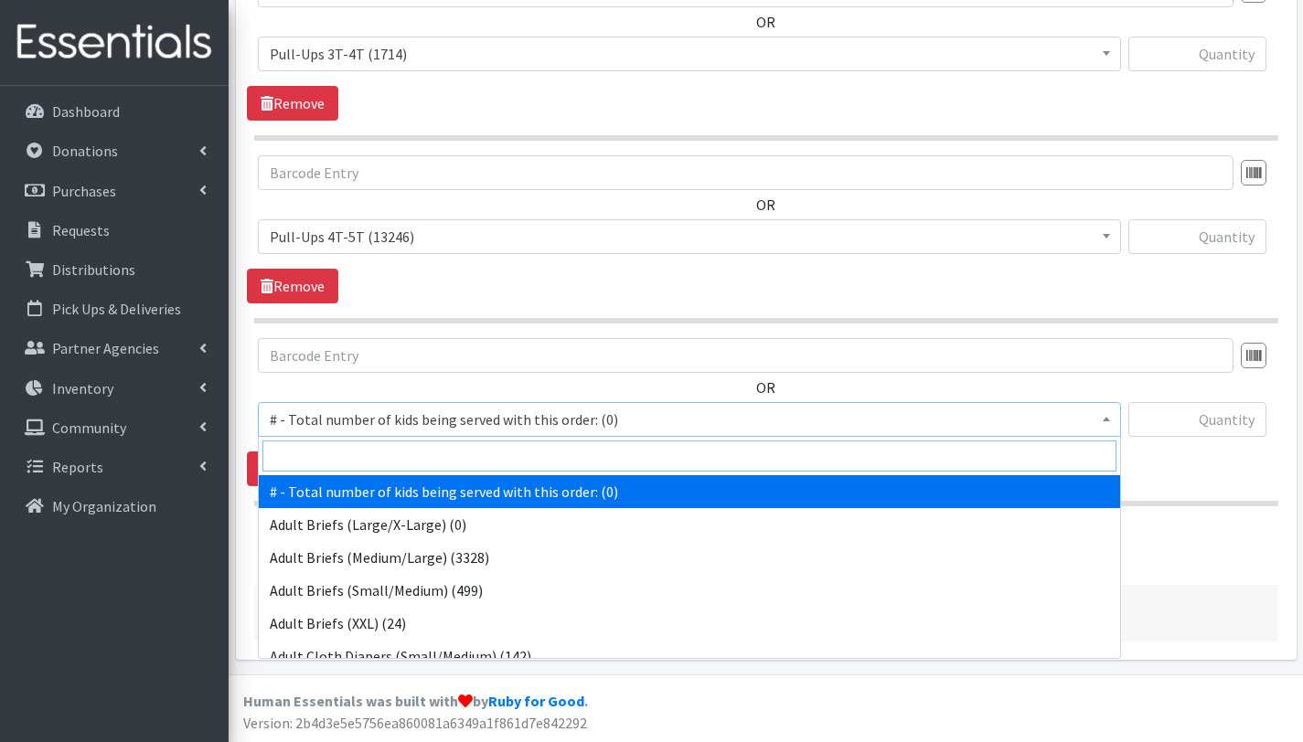
click at [453, 464] on input "search" at bounding box center [689, 456] width 854 height 31
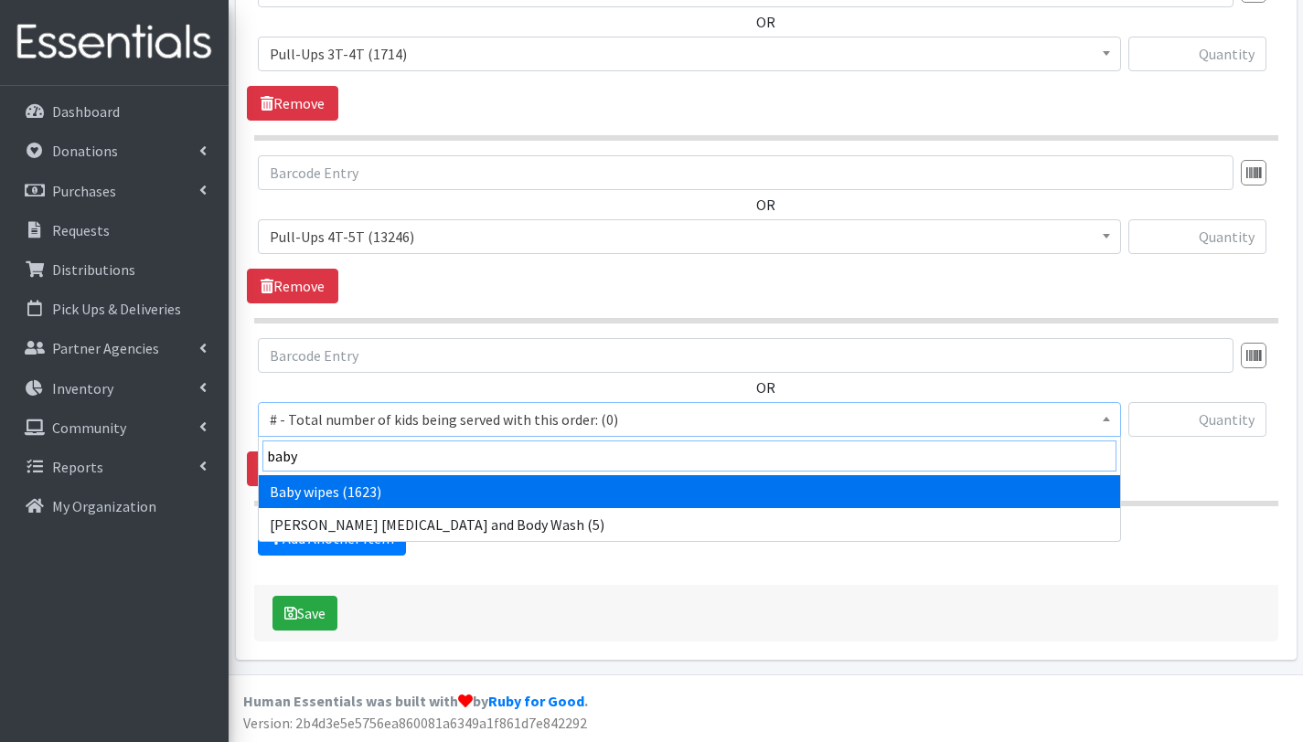
type input "baby"
select select "2649"
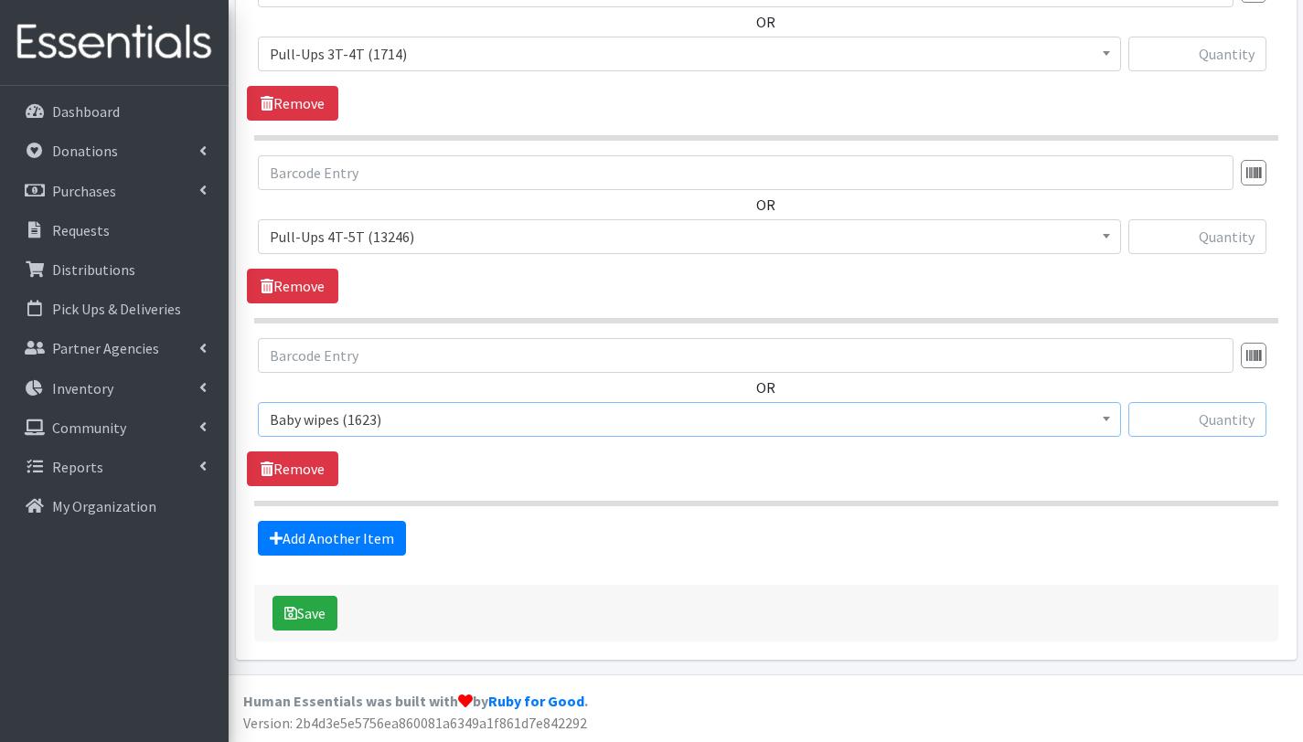
click at [1188, 425] on input "text" at bounding box center [1197, 419] width 138 height 35
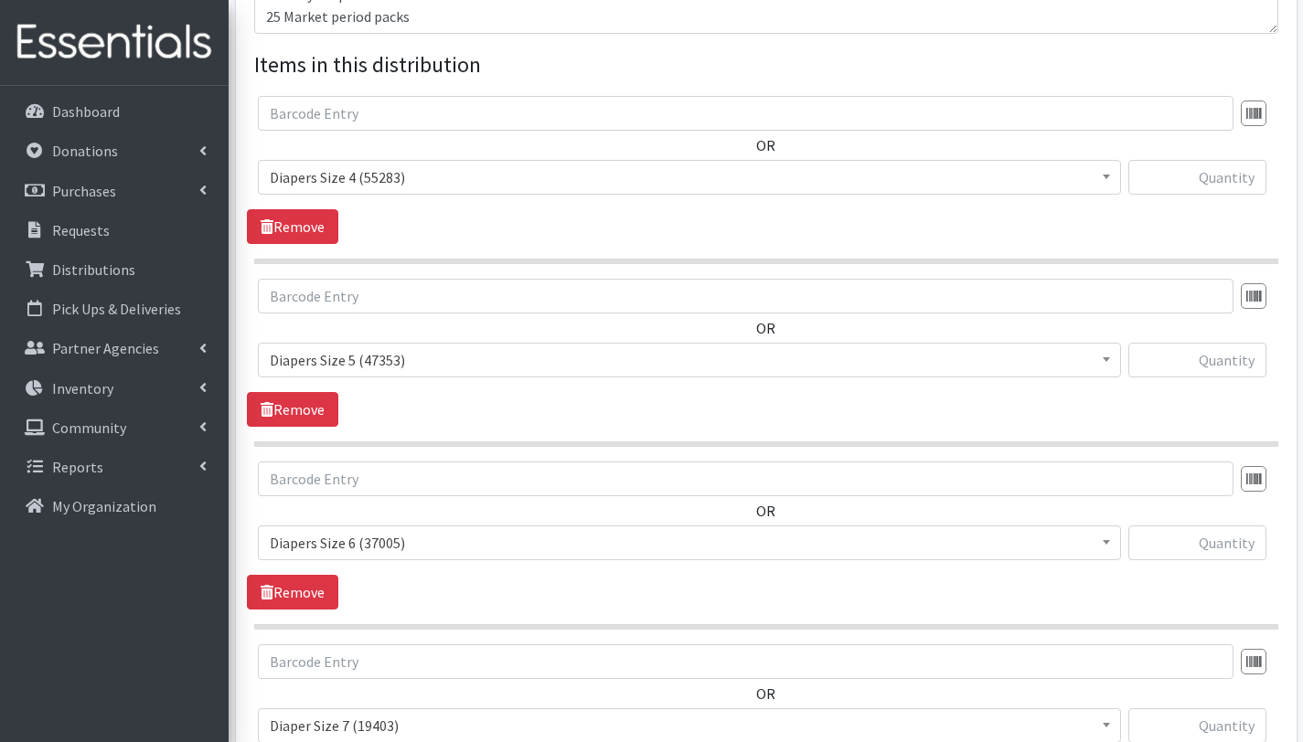
scroll to position [739, 0]
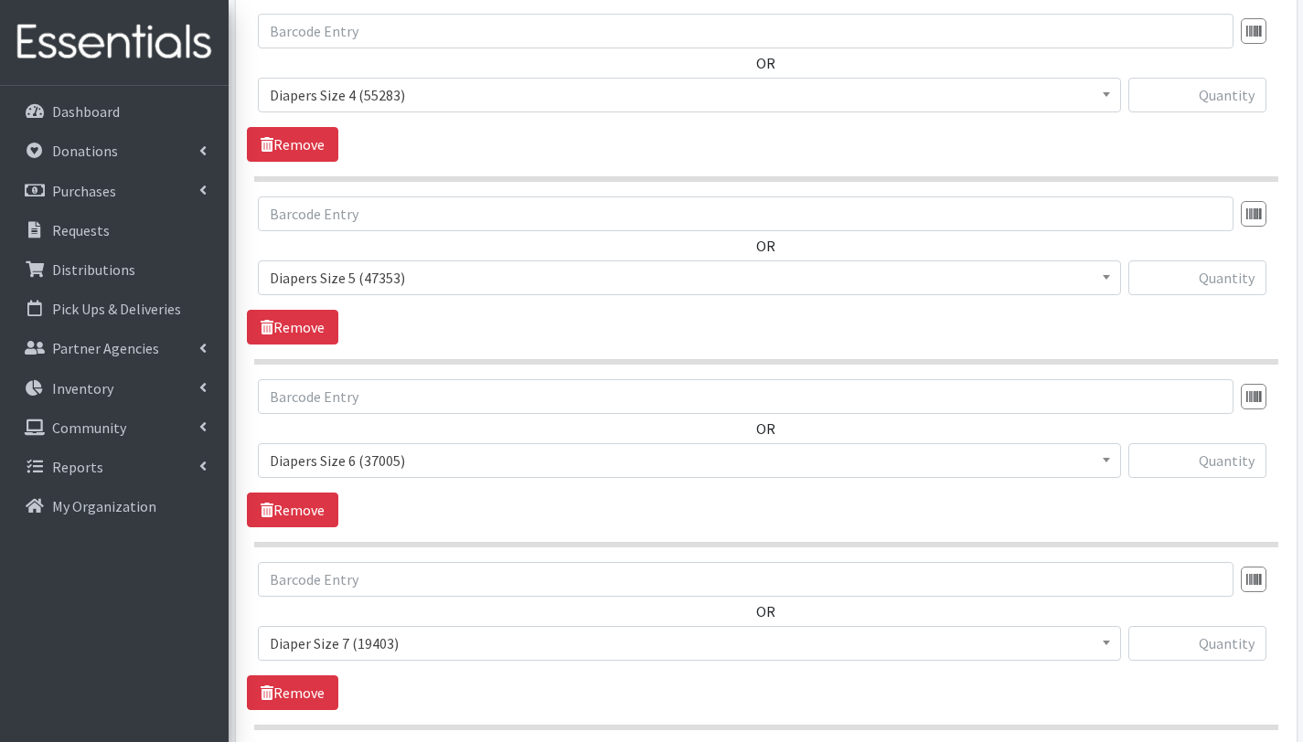
type input "34"
click at [1213, 99] on input "text" at bounding box center [1197, 95] width 138 height 35
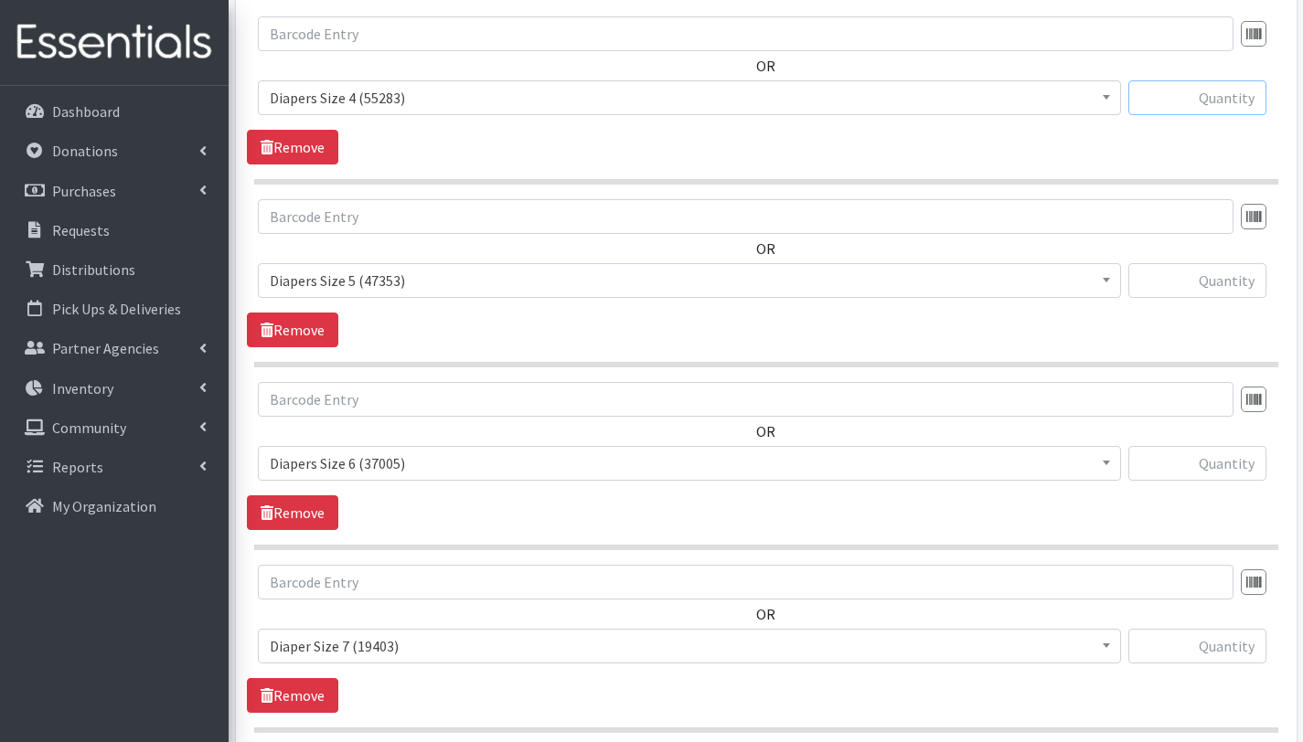
scroll to position [607, 0]
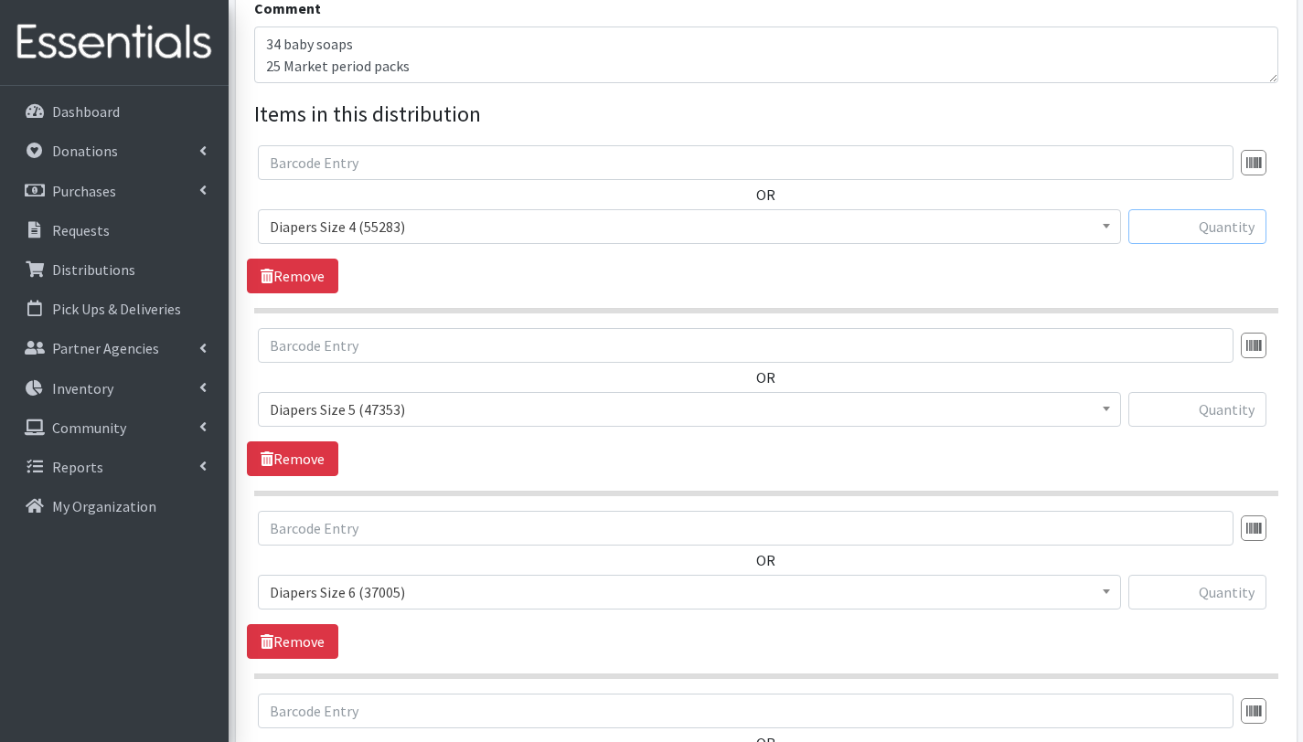
click at [1165, 222] on input "text" at bounding box center [1197, 226] width 138 height 35
type input "225"
click at [1245, 413] on input "text" at bounding box center [1197, 409] width 138 height 35
type input "825"
click at [1243, 597] on input "text" at bounding box center [1197, 592] width 138 height 35
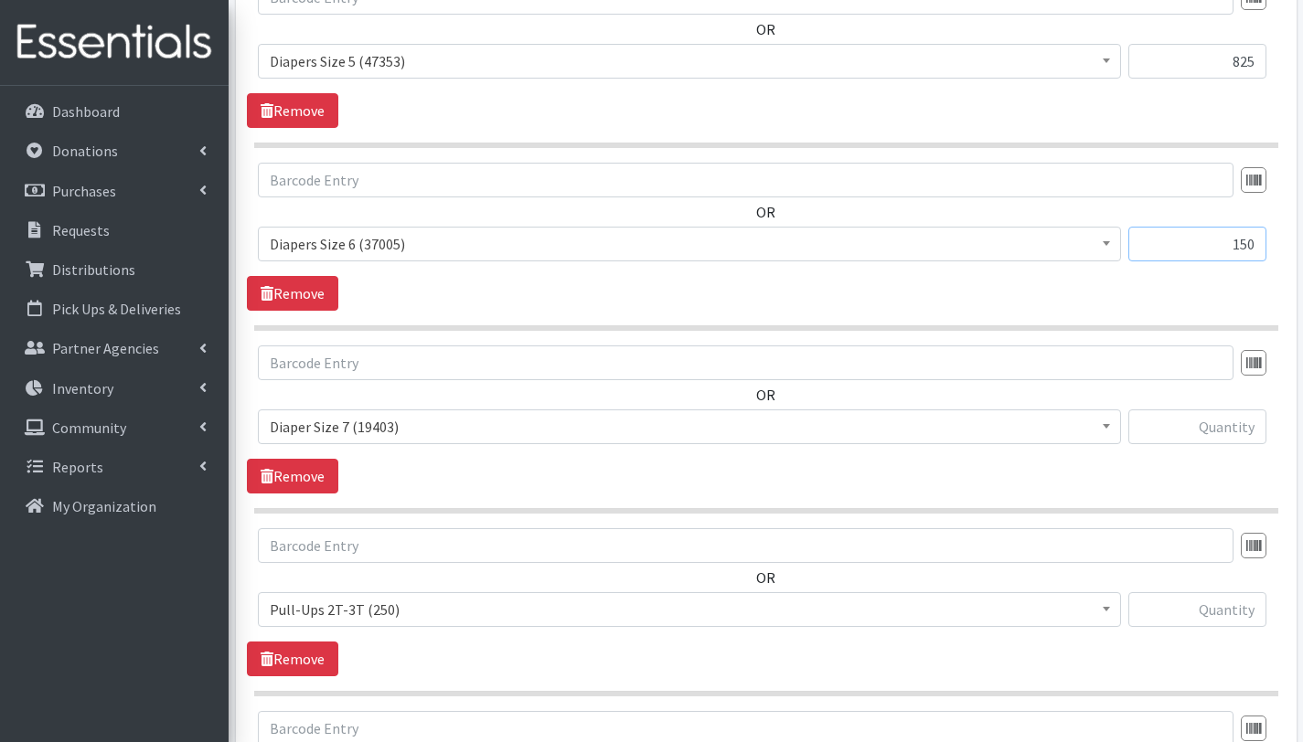
scroll to position [925, 0]
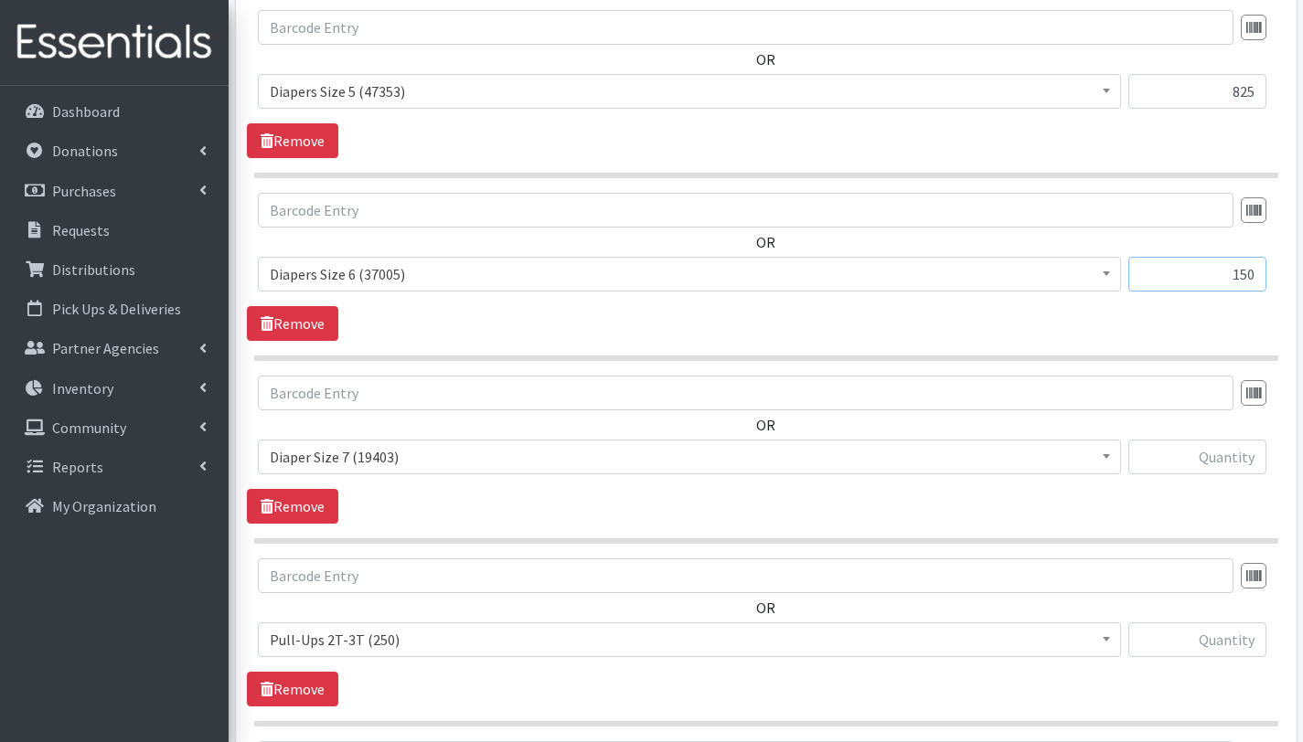
type input "150"
click at [1235, 459] on input "text" at bounding box center [1197, 457] width 138 height 35
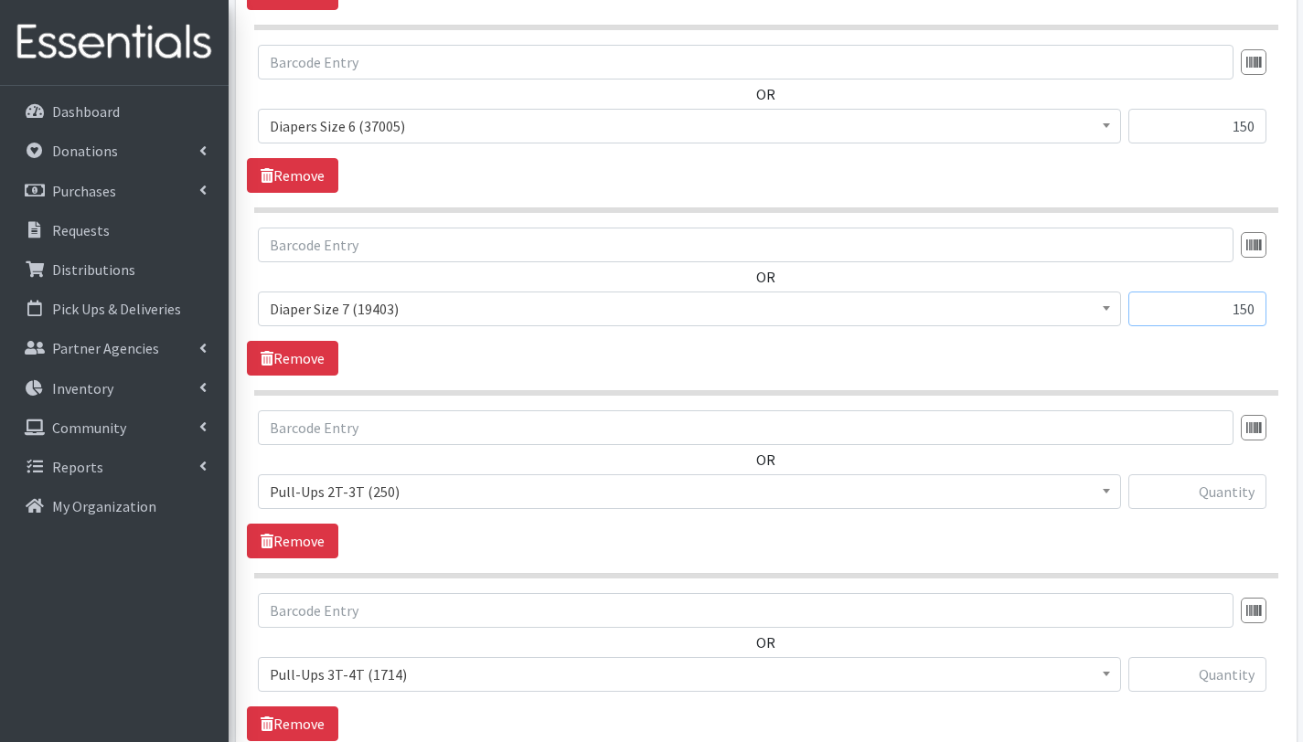
scroll to position [1137, 0]
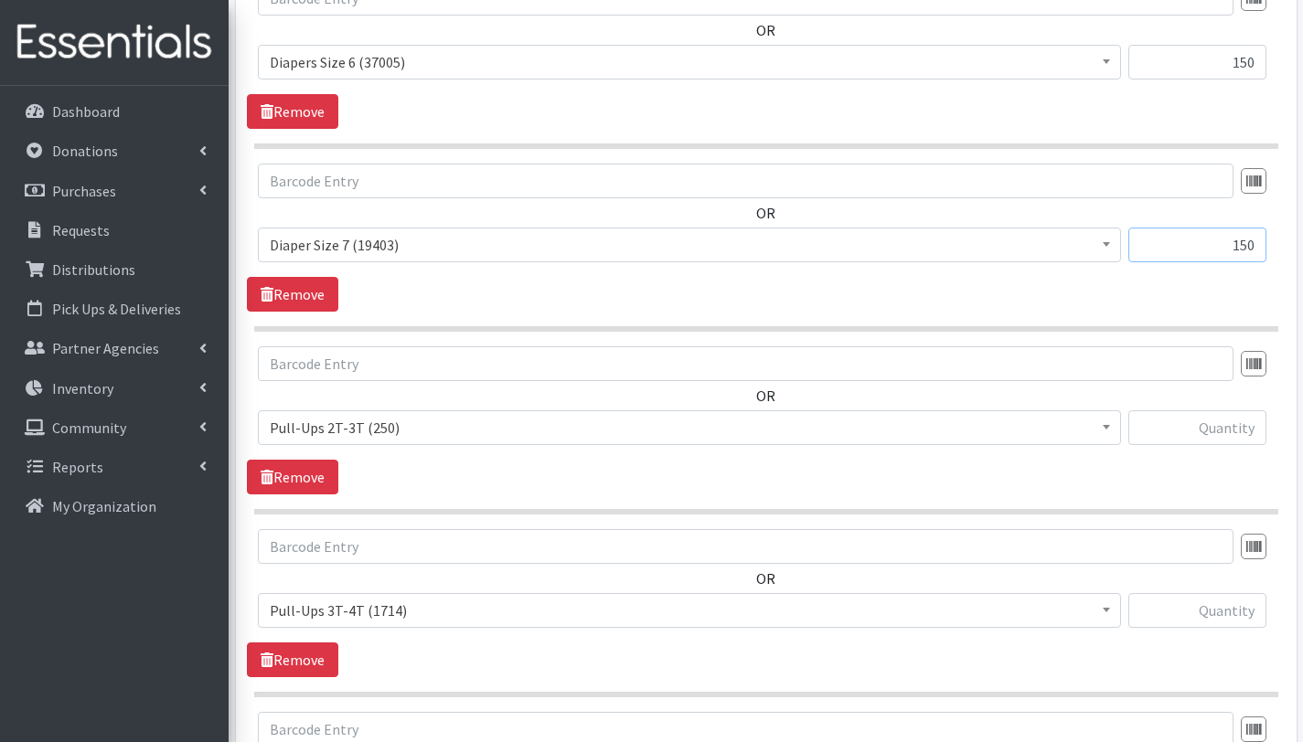
type input "150"
click at [1206, 427] on input "text" at bounding box center [1197, 428] width 138 height 35
type input "75"
click at [1230, 614] on input "text" at bounding box center [1197, 610] width 138 height 35
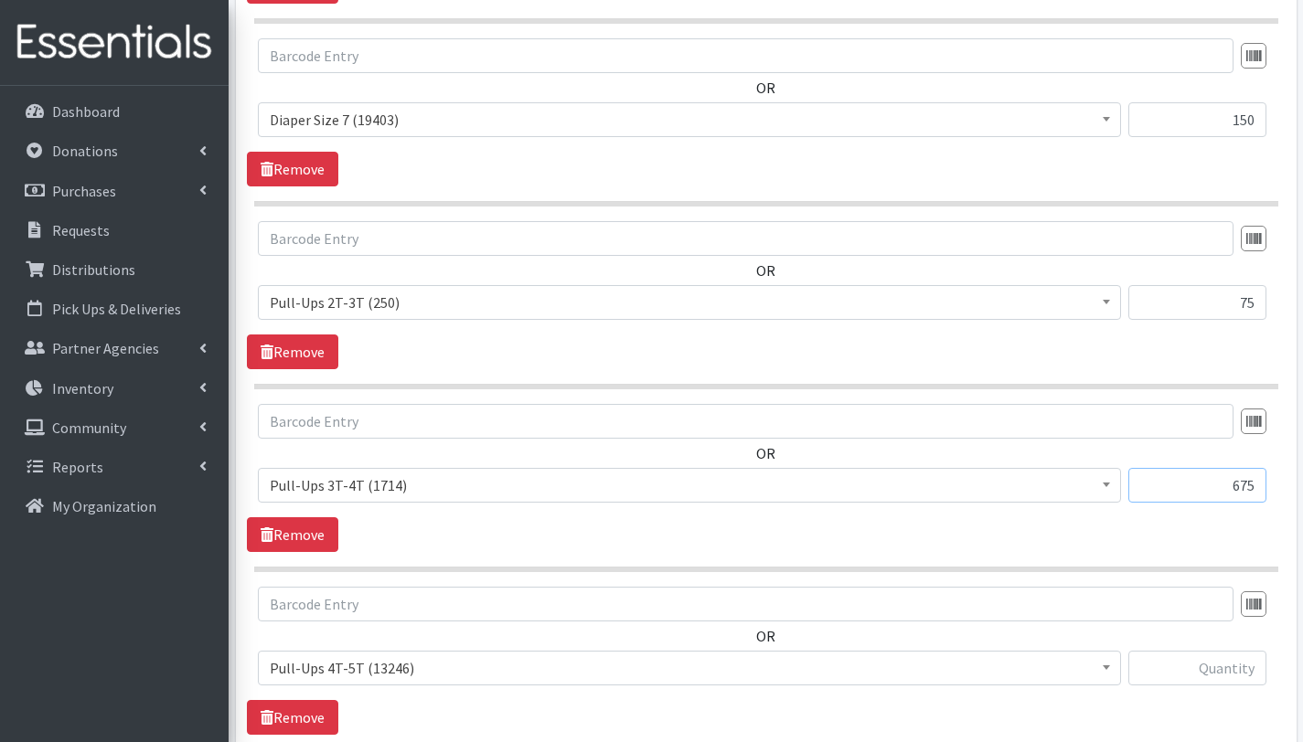
scroll to position [1264, 0]
type input "675"
click at [1215, 665] on input "text" at bounding box center [1197, 667] width 138 height 35
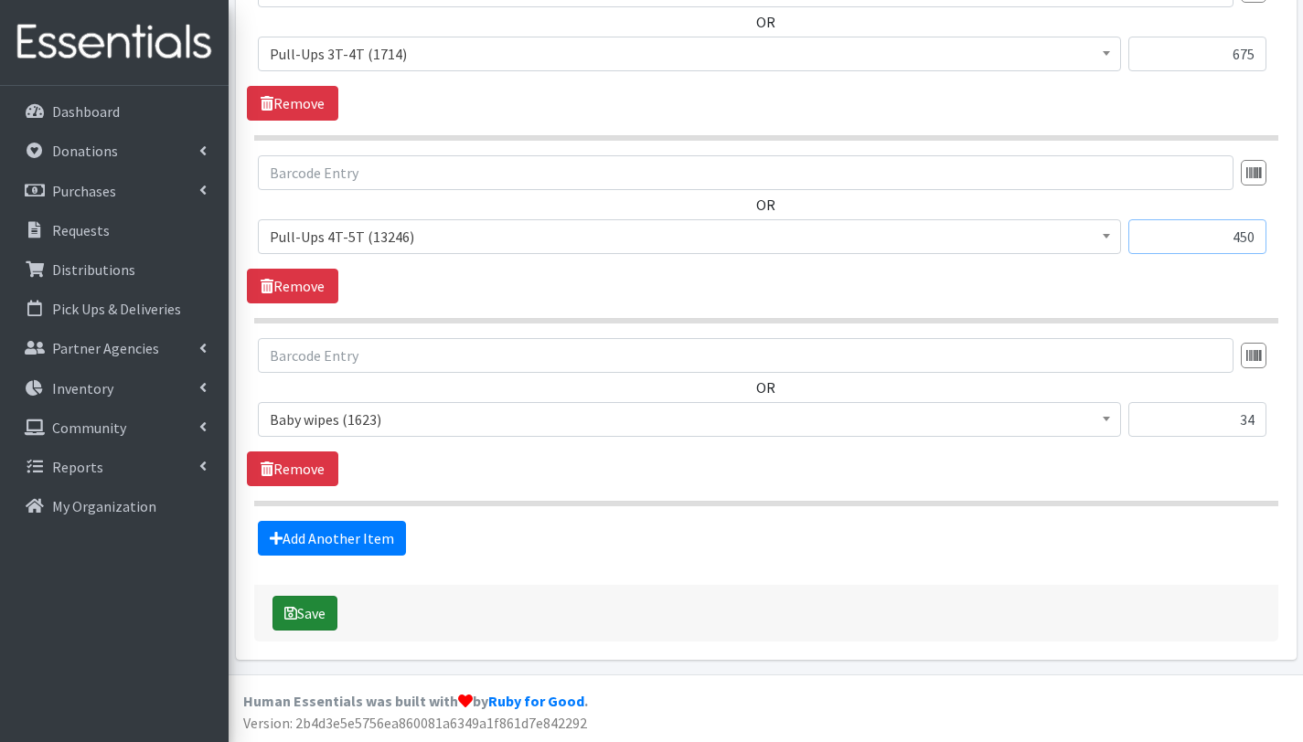
type input "450"
click at [308, 612] on button "Save" at bounding box center [304, 613] width 65 height 35
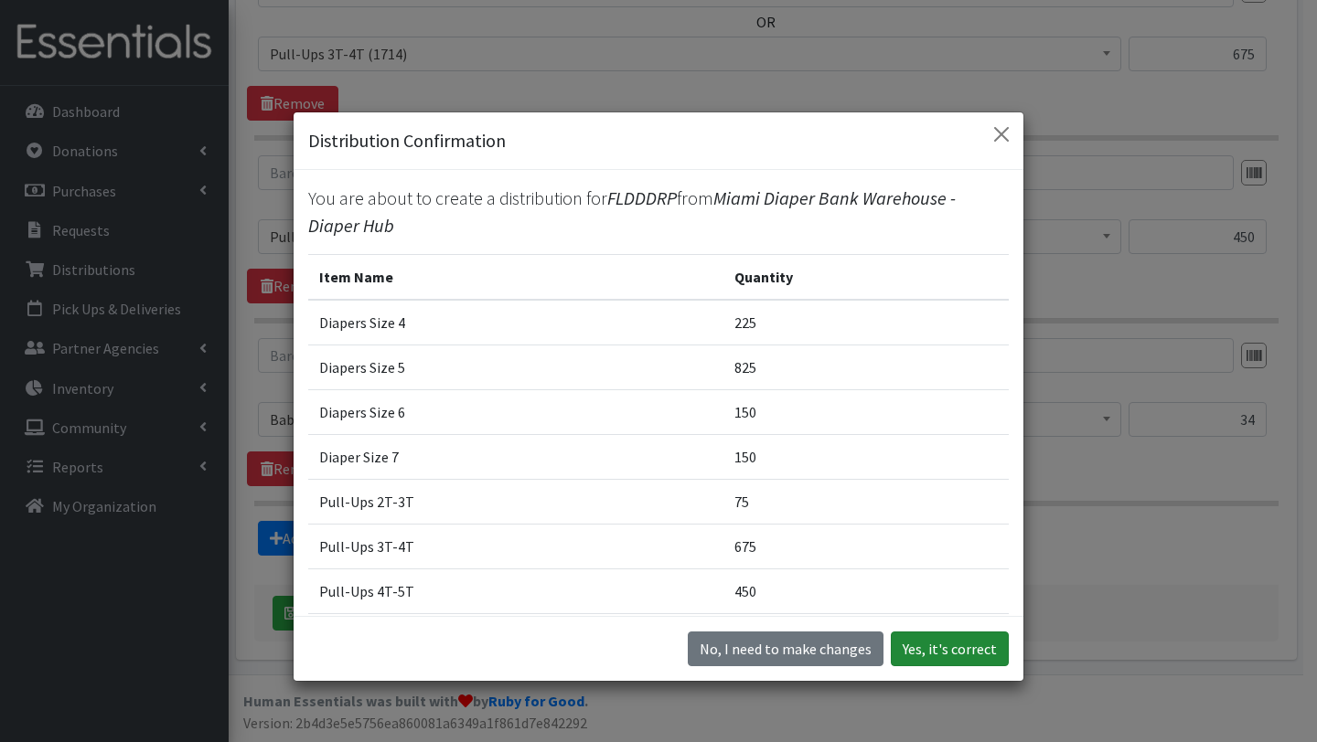
click at [934, 645] on button "Yes, it's correct" at bounding box center [950, 649] width 118 height 35
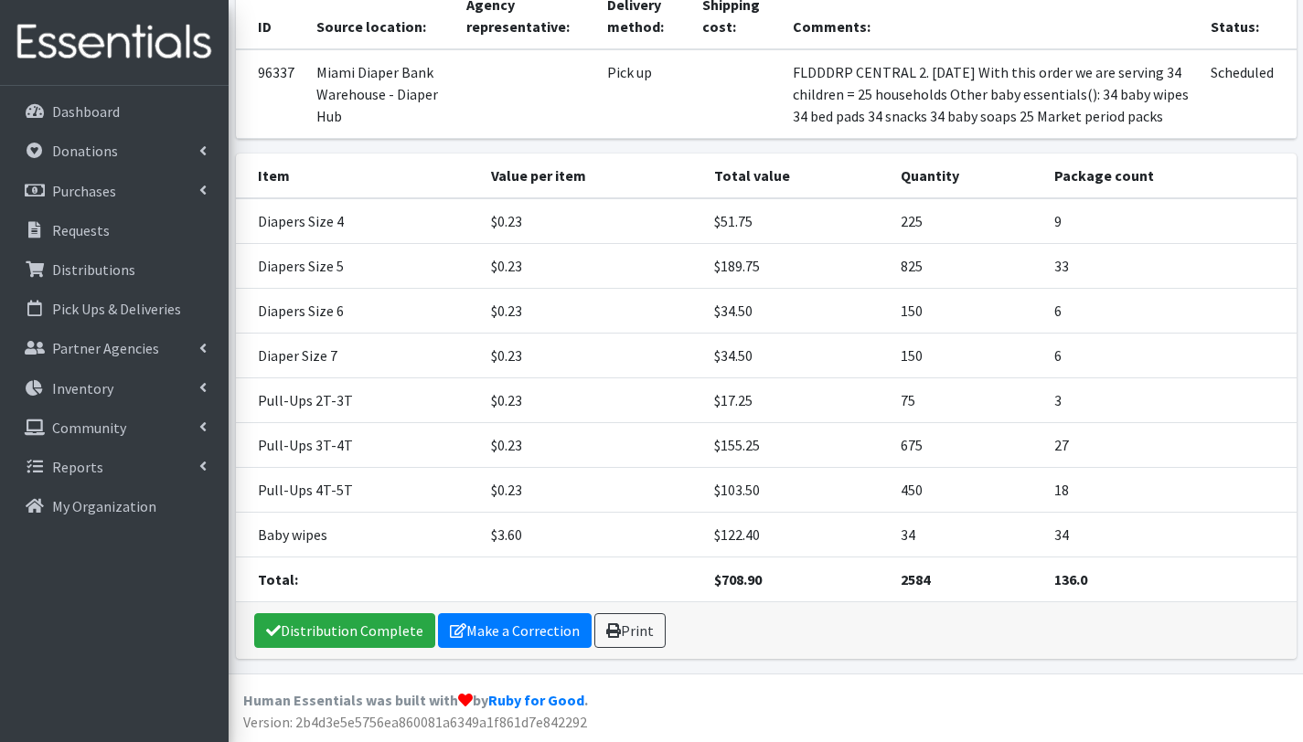
scroll to position [332, 0]
click at [647, 636] on link "Print" at bounding box center [629, 630] width 71 height 35
